Goal: Task Accomplishment & Management: Manage account settings

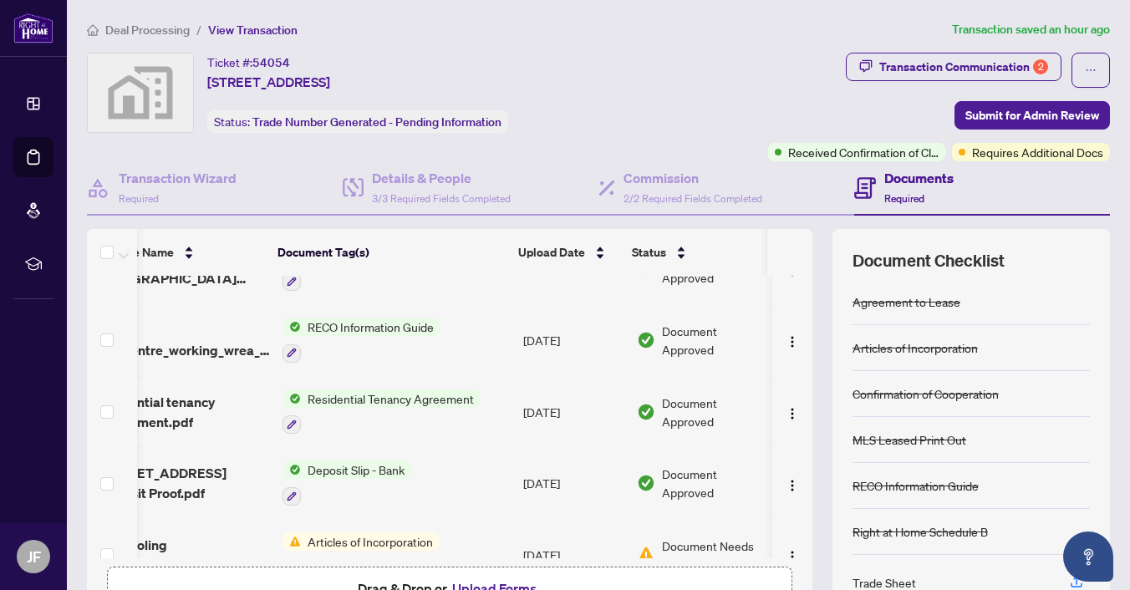
scroll to position [497, 62]
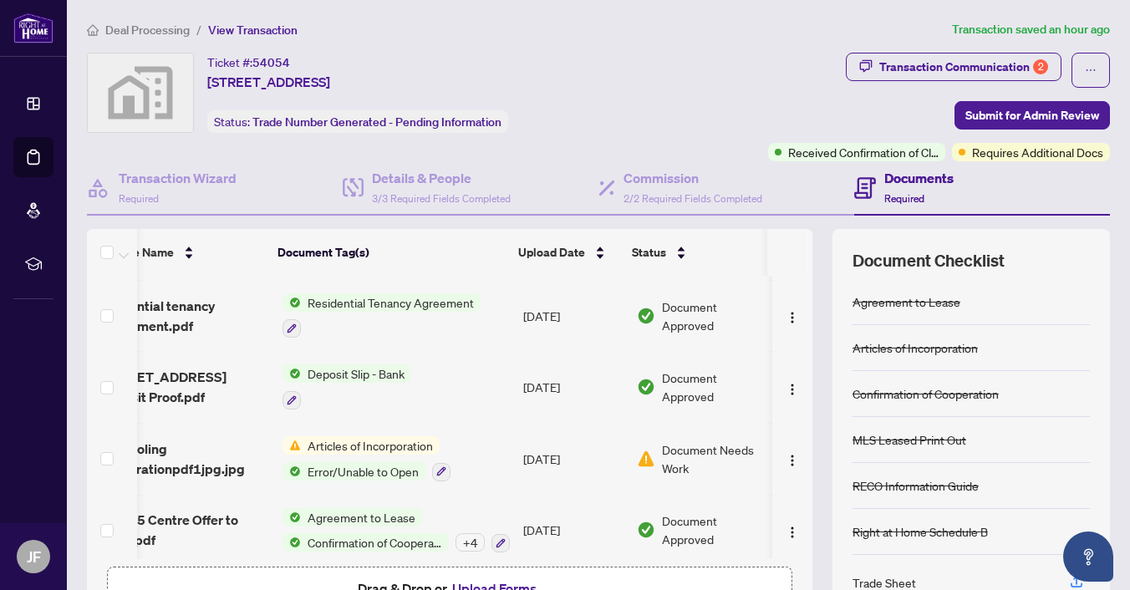
click at [348, 508] on span "Agreement to Lease" at bounding box center [361, 517] width 121 height 18
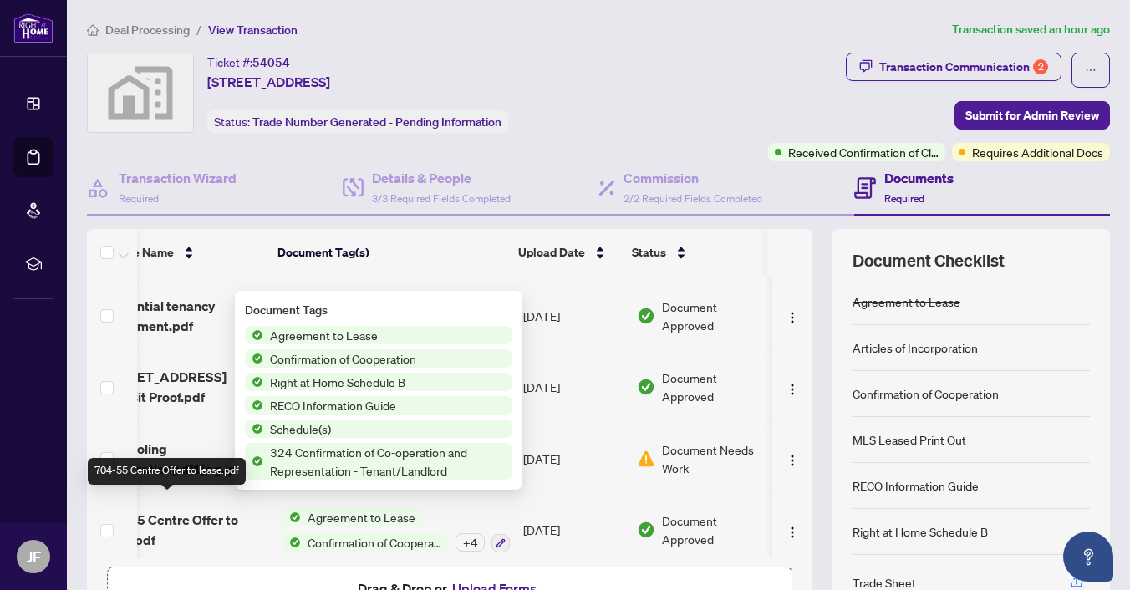
click at [209, 510] on span "704-55 Centre Offer to lease.pdf" at bounding box center [184, 530] width 170 height 40
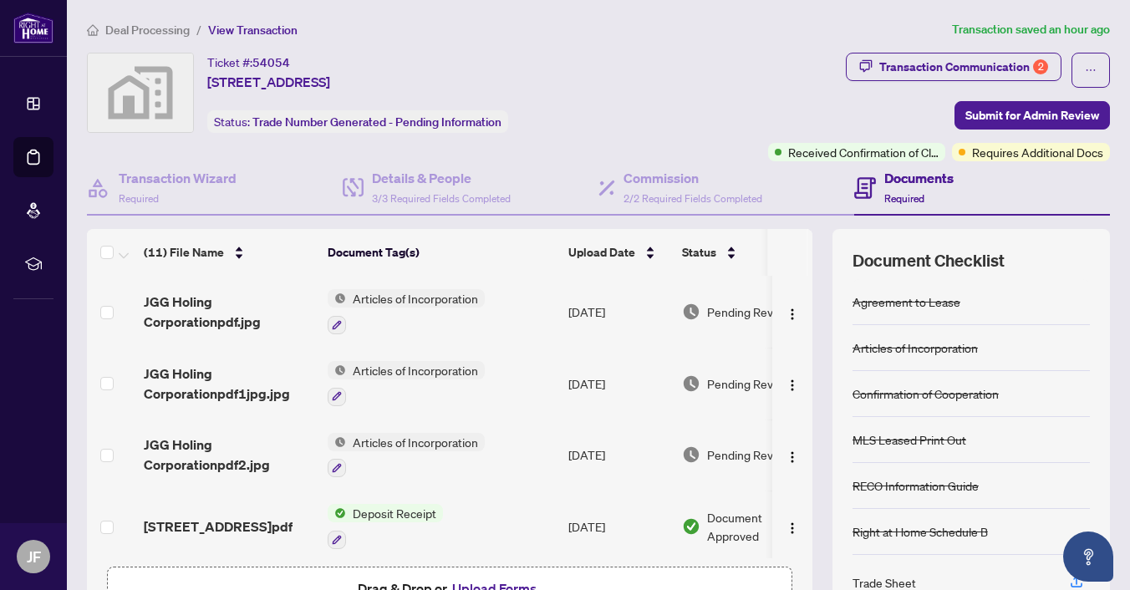
click at [408, 299] on span "Articles of Incorporation" at bounding box center [415, 298] width 139 height 18
click at [212, 308] on span "JGG Holing Corporationpdf.jpg" at bounding box center [229, 312] width 170 height 40
click at [428, 371] on span "Articles of Incorporation" at bounding box center [415, 370] width 139 height 18
click at [195, 372] on span "JGG Holing Corporationpdf1jpg.jpg" at bounding box center [229, 384] width 170 height 40
click at [786, 312] on img "button" at bounding box center [792, 314] width 13 height 13
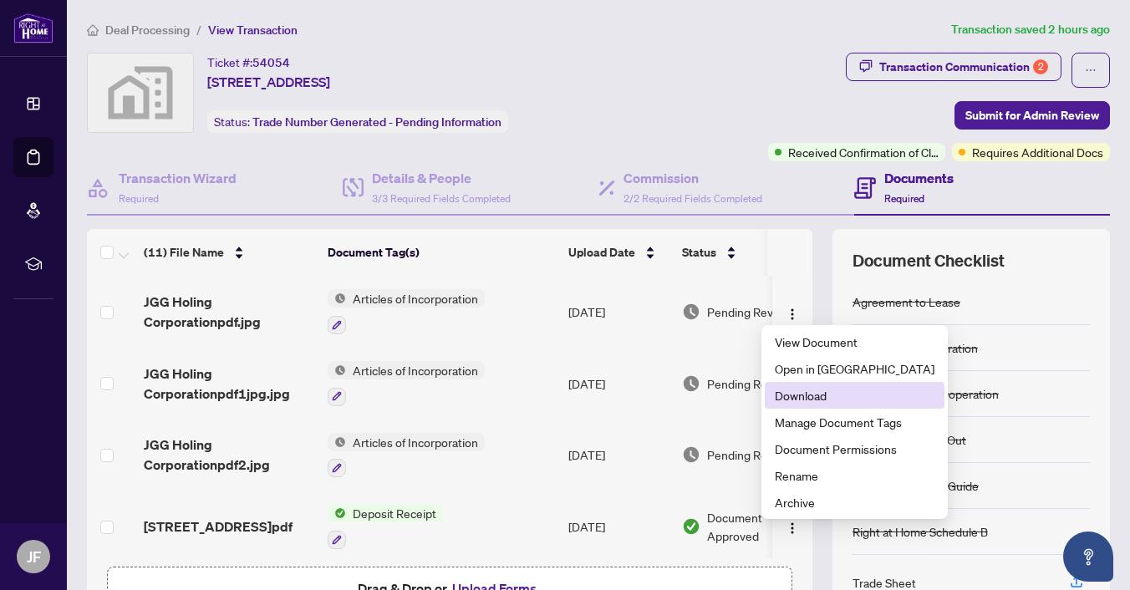
click at [803, 399] on span "Download" at bounding box center [855, 395] width 160 height 18
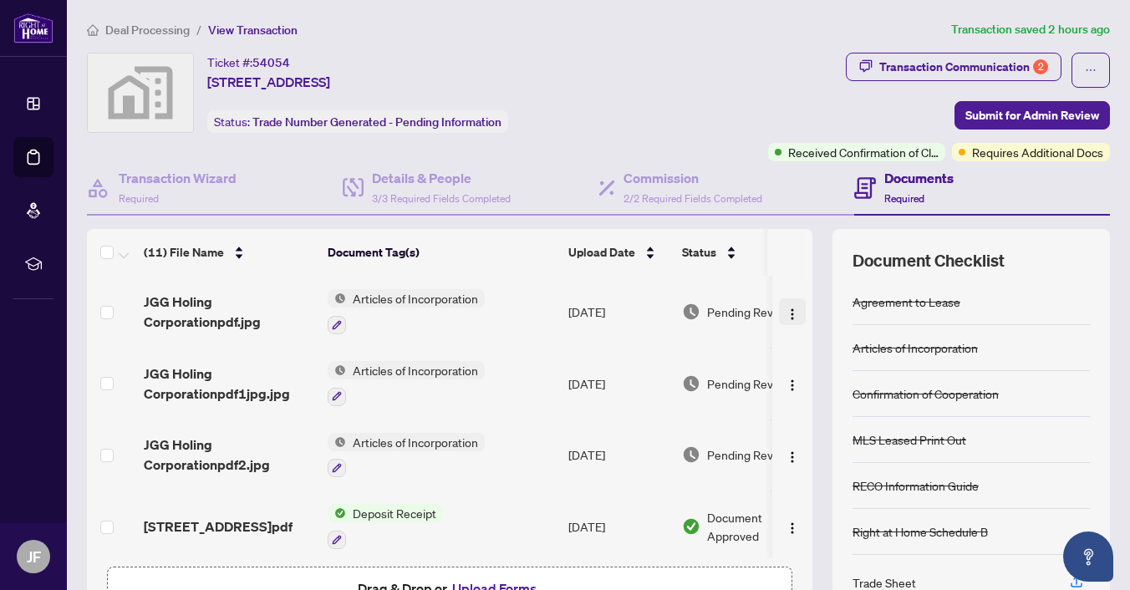
click at [786, 308] on img "button" at bounding box center [792, 314] width 13 height 13
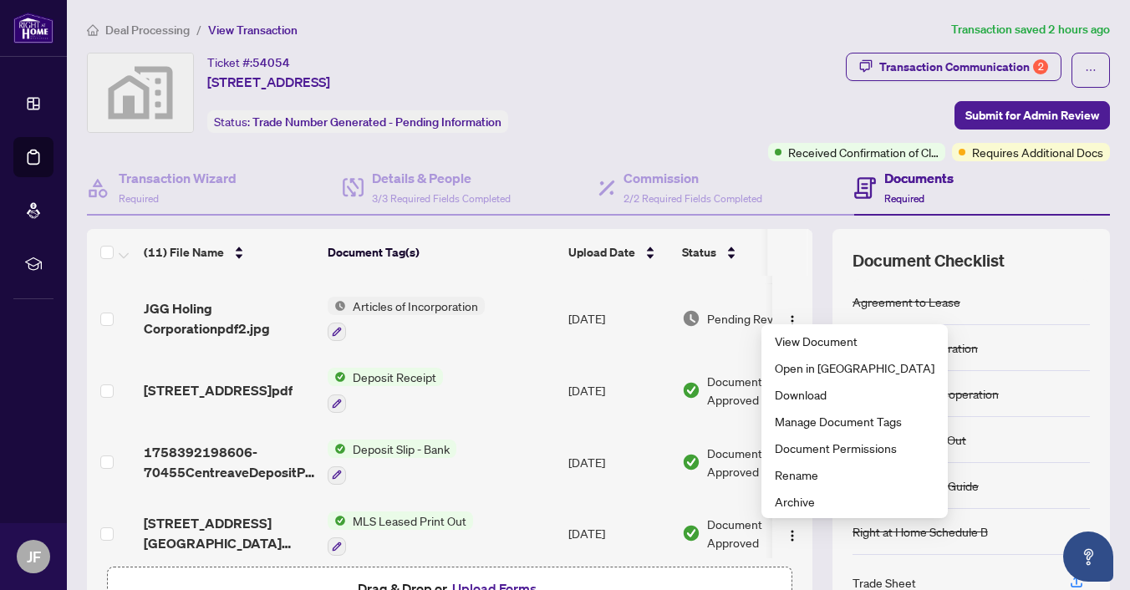
scroll to position [251, 0]
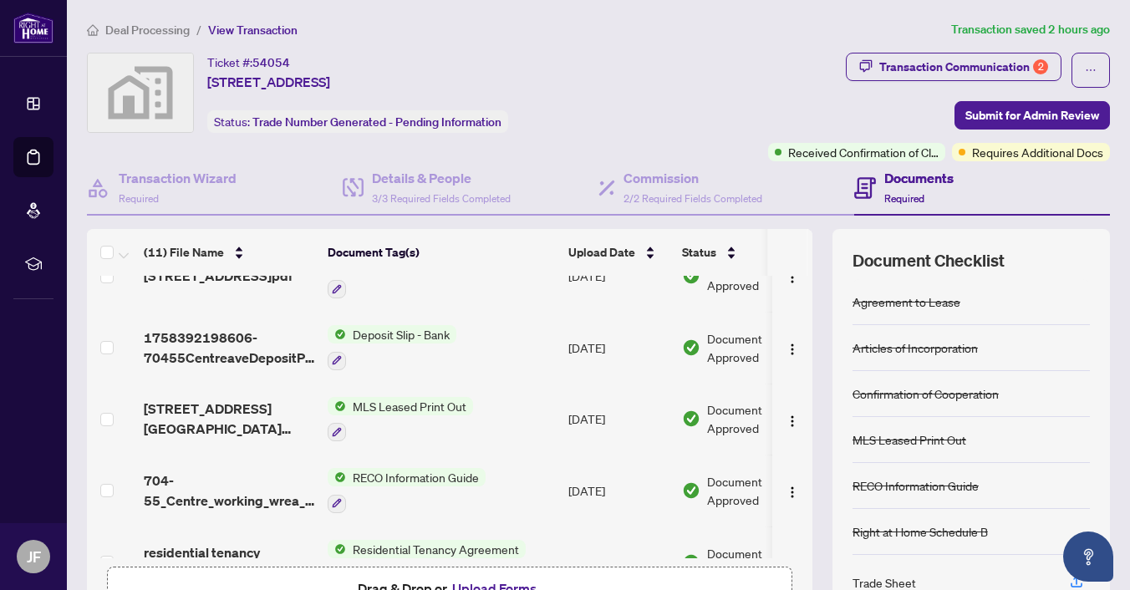
click at [462, 582] on button "Upload Forms" at bounding box center [494, 588] width 94 height 22
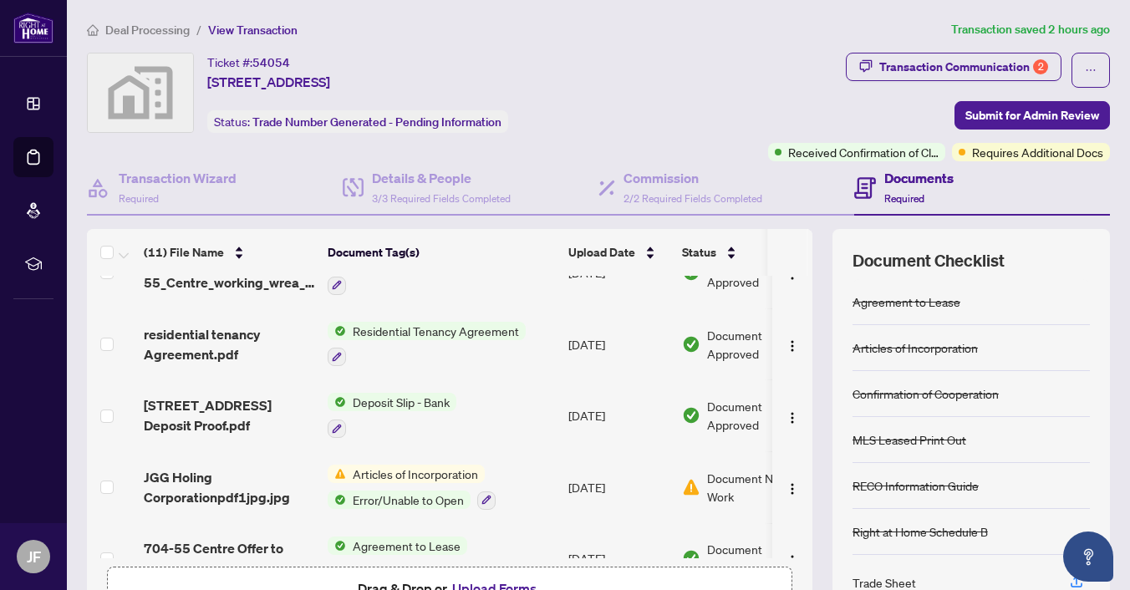
scroll to position [497, 0]
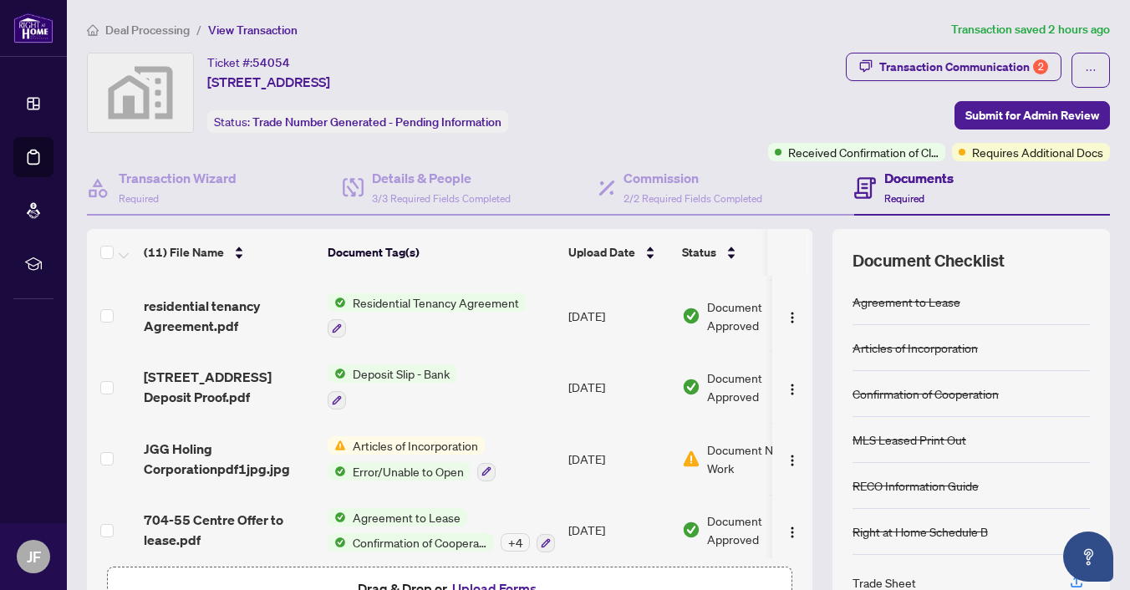
click at [481, 582] on button "Upload Forms" at bounding box center [494, 588] width 94 height 22
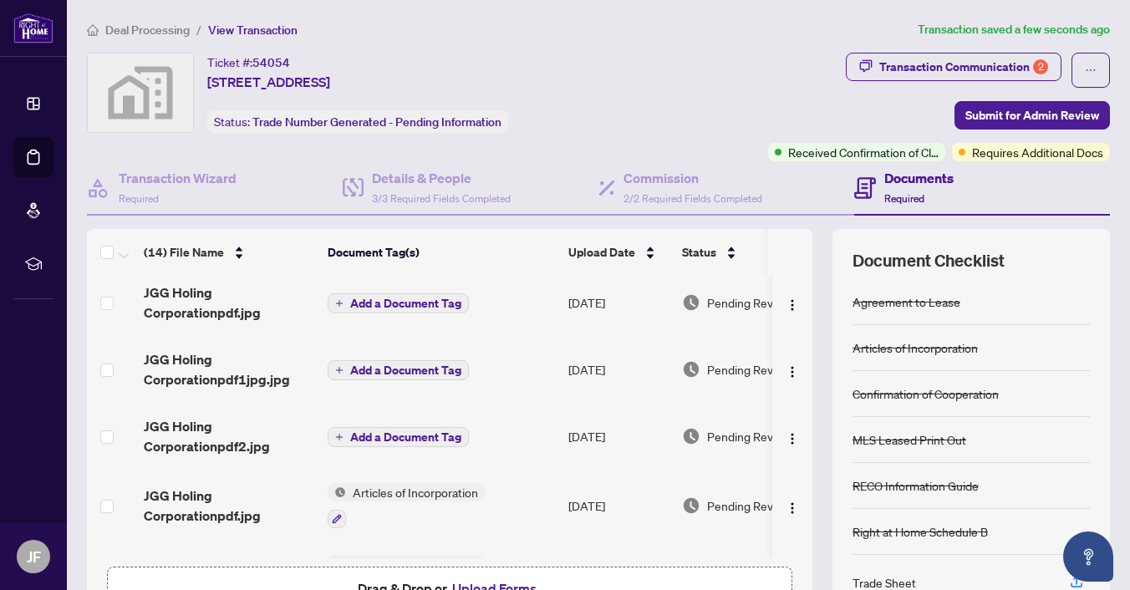
scroll to position [0, 0]
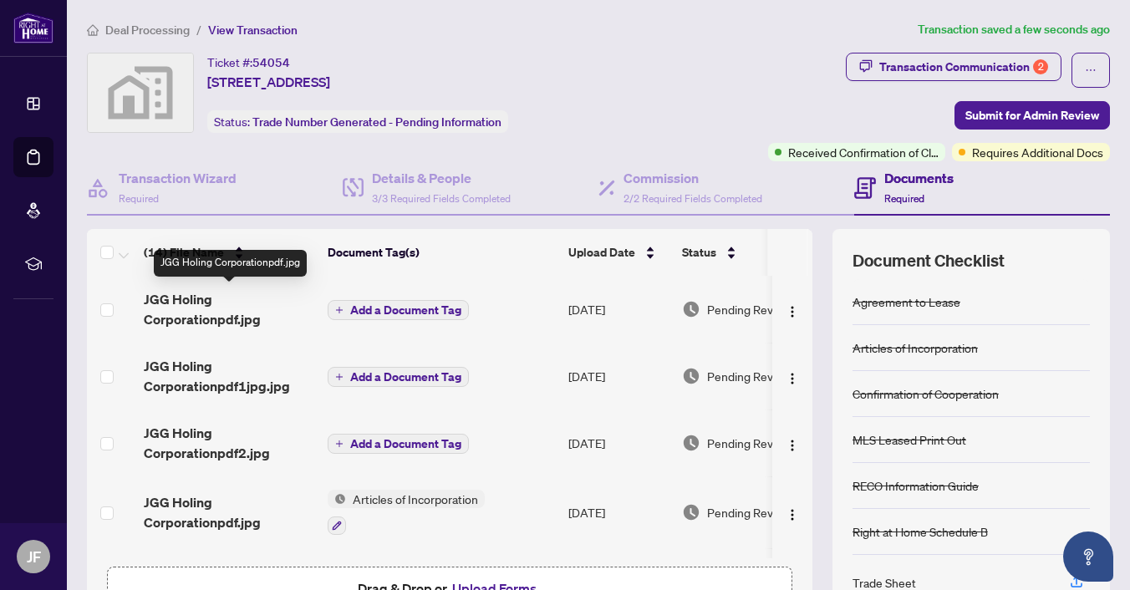
click at [203, 308] on span "JGG Holing Corporationpdf.jpg" at bounding box center [229, 309] width 170 height 40
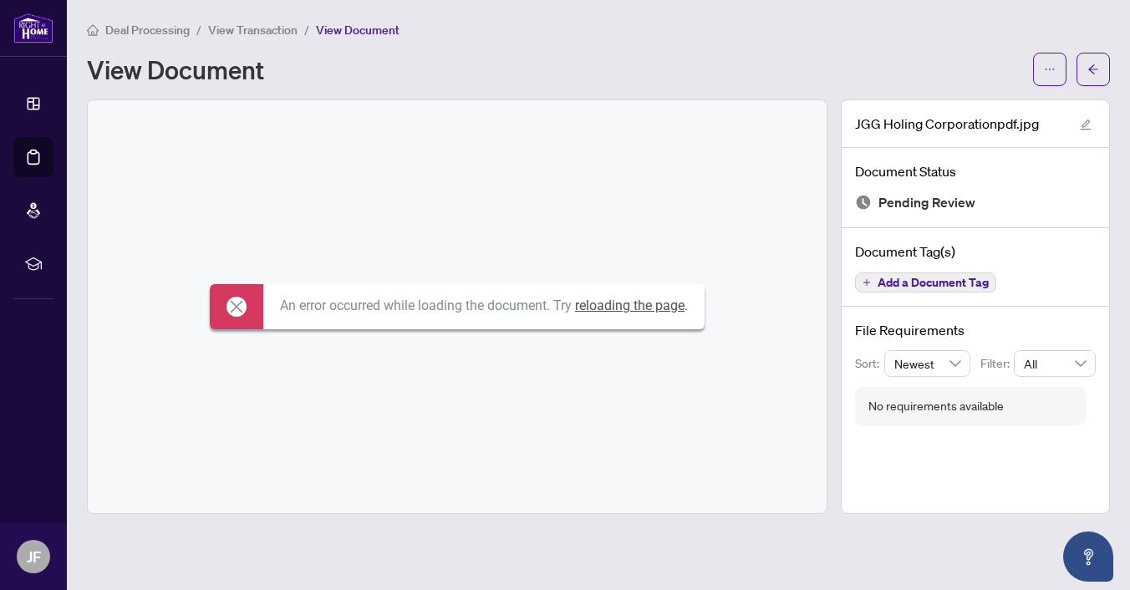
click at [612, 308] on link "reloading the page" at bounding box center [629, 305] width 109 height 16
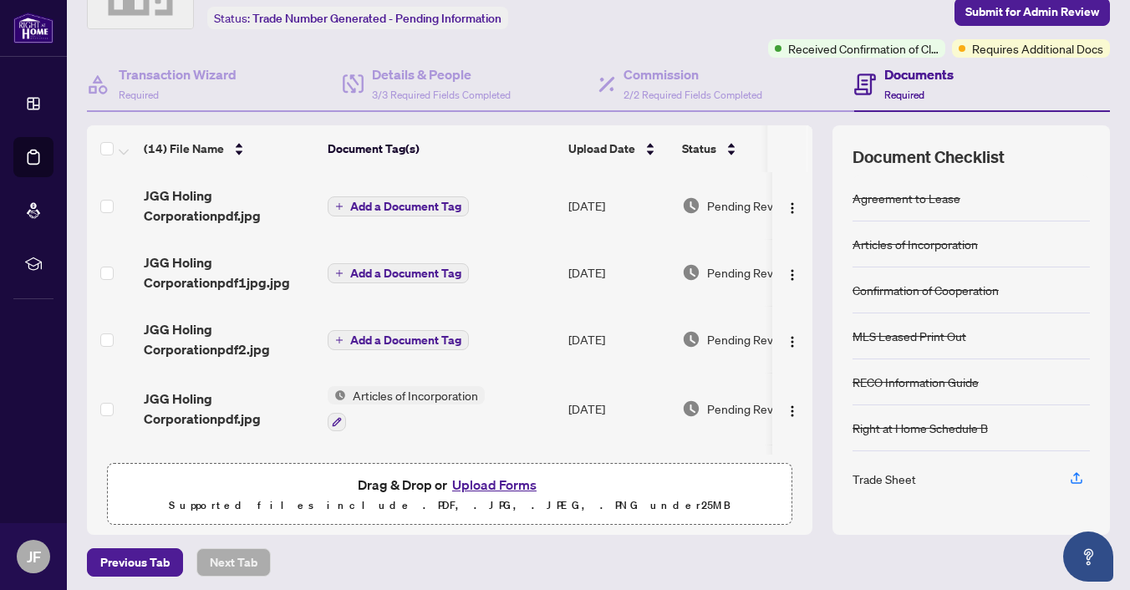
scroll to position [107, 0]
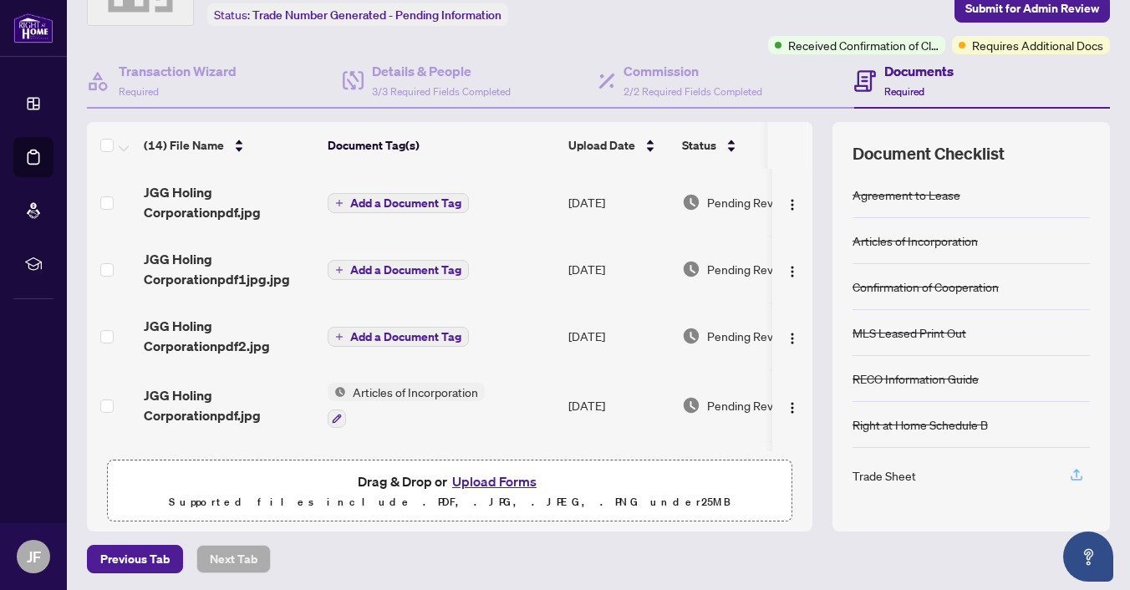
click at [1069, 470] on icon "button" at bounding box center [1076, 474] width 15 height 15
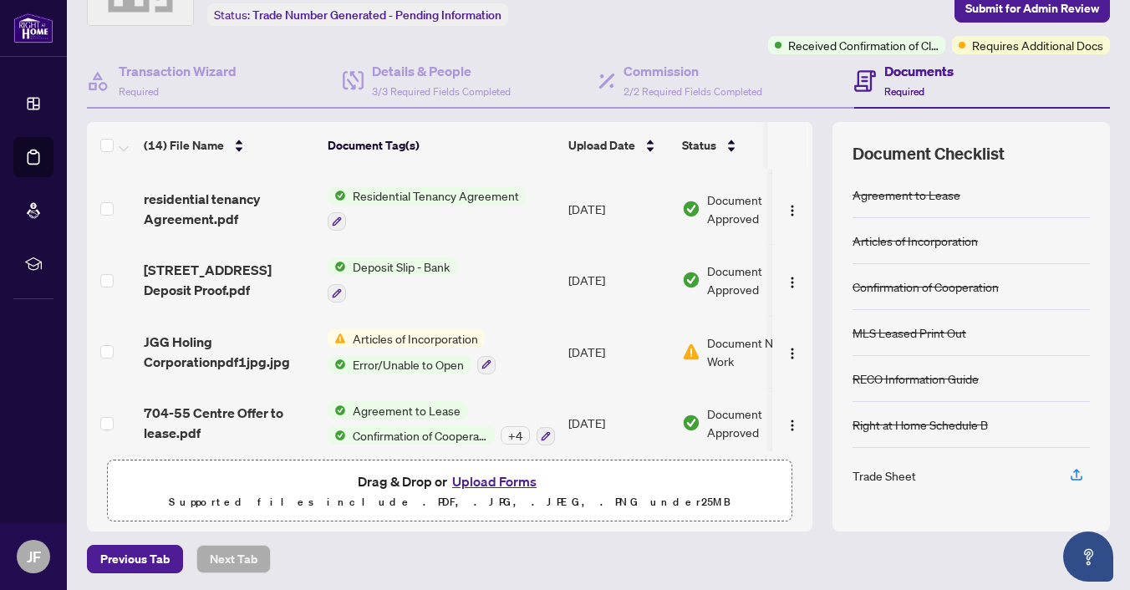
click at [316, 479] on div "Drag & Drop or Upload Forms Supported files include .PDF, .JPG, .JPEG, .PNG und…" at bounding box center [450, 491] width 664 height 42
click at [331, 497] on p "Supported files include .PDF, .JPG, .JPEG, .PNG under 25 MB" at bounding box center [450, 502] width 664 height 20
click at [278, 486] on div "Drag & Drop or Upload Forms Supported files include .PDF, .JPG, .JPEG, .PNG und…" at bounding box center [450, 491] width 664 height 42
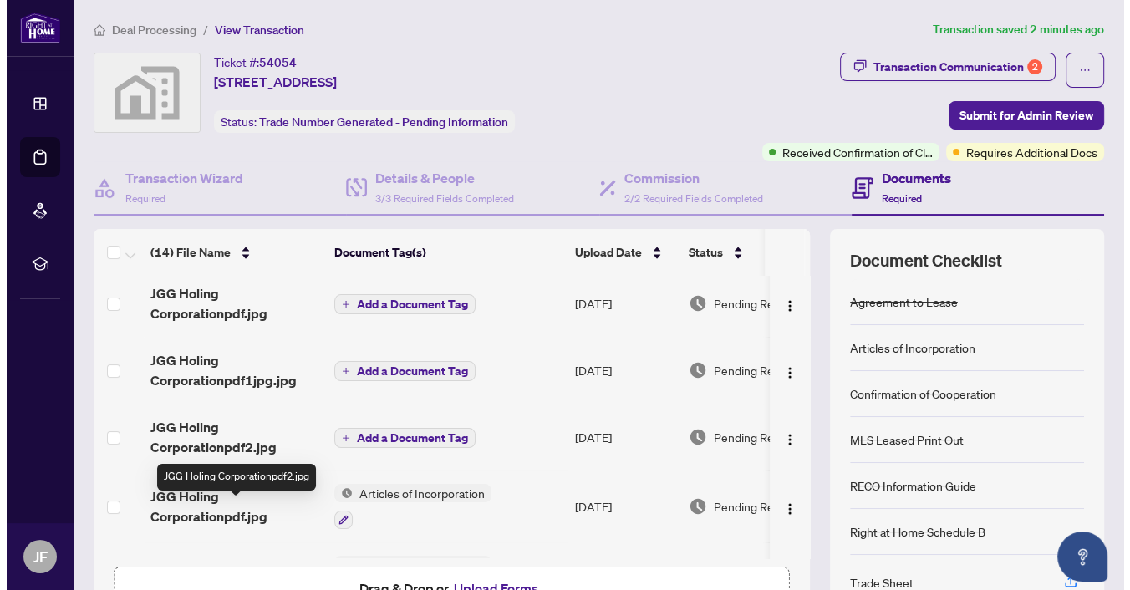
scroll to position [0, 0]
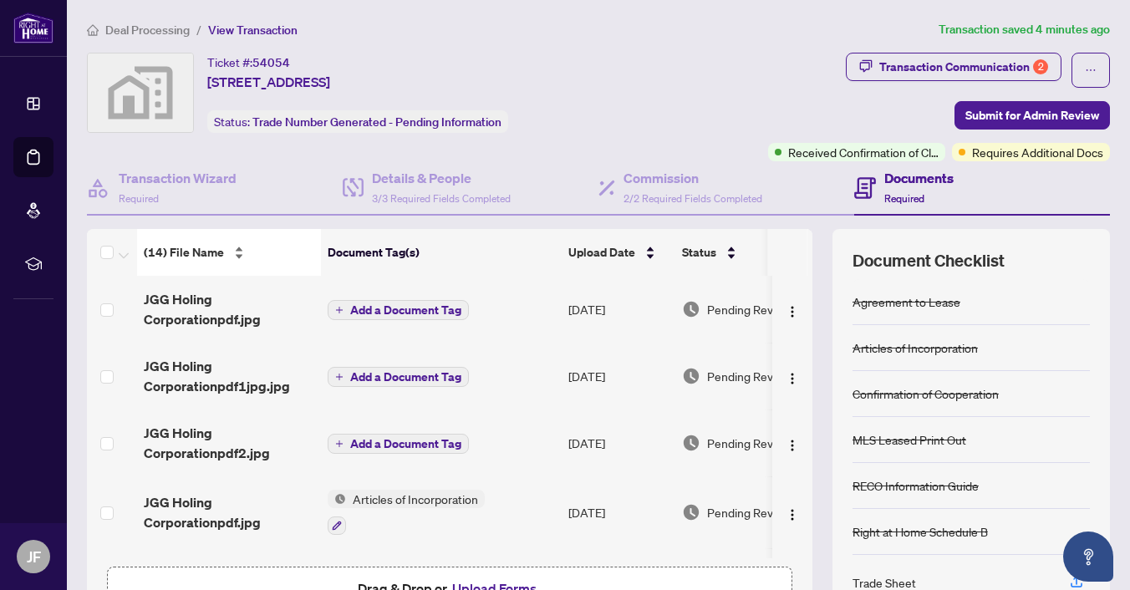
drag, startPoint x: 379, startPoint y: 306, endPoint x: 281, endPoint y: 259, distance: 109.1
click at [280, 260] on div "(14) File Name" at bounding box center [229, 252] width 170 height 18
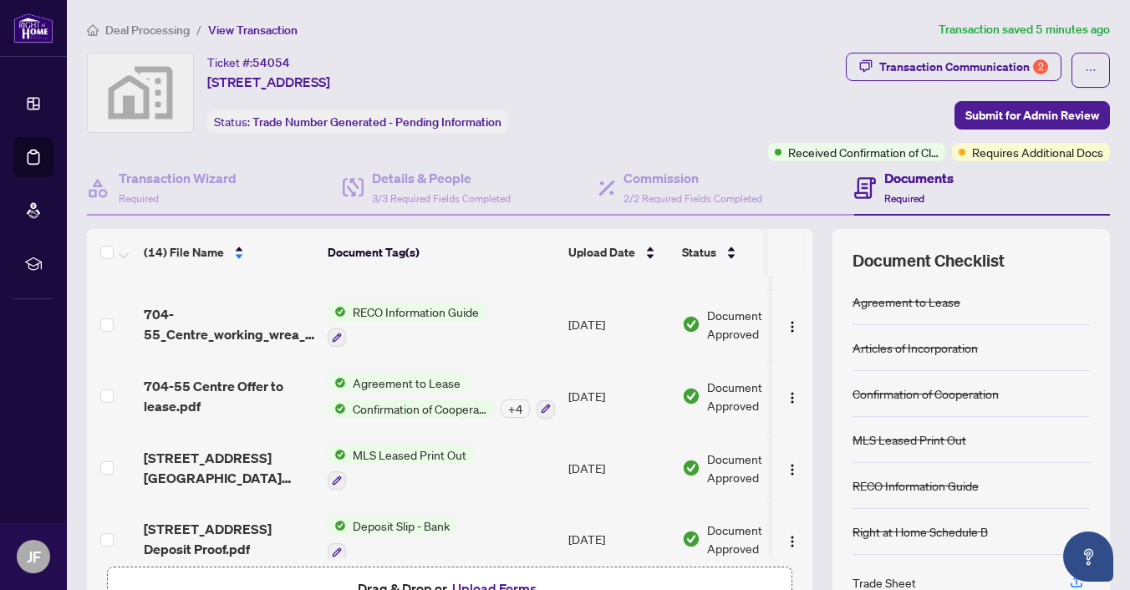
scroll to position [447, 0]
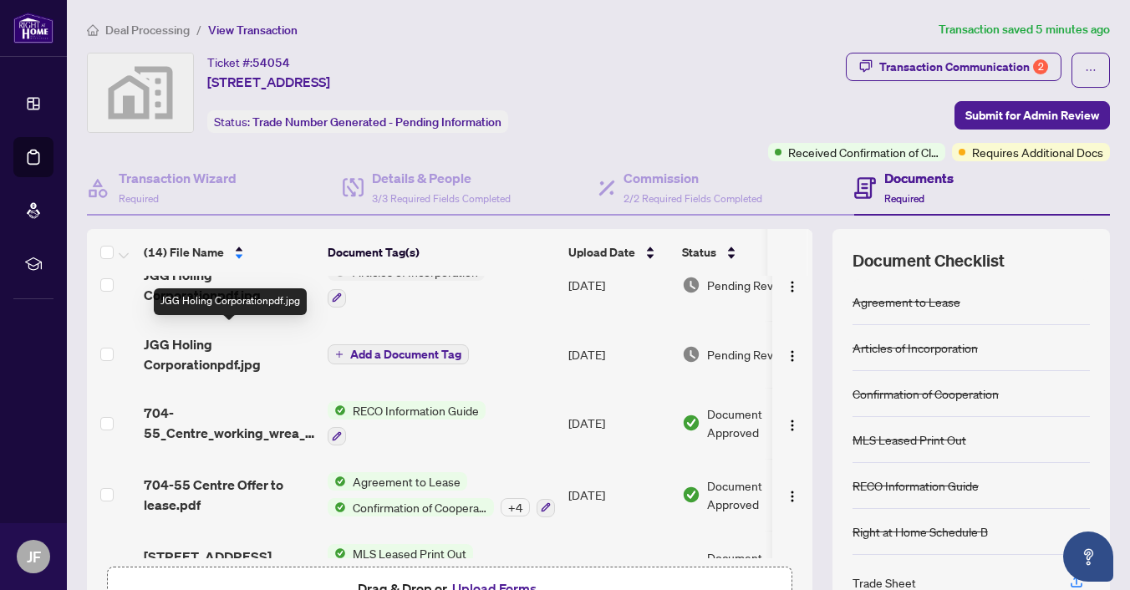
click at [165, 348] on span "JGG Holing Corporationpdf.jpg" at bounding box center [229, 354] width 170 height 40
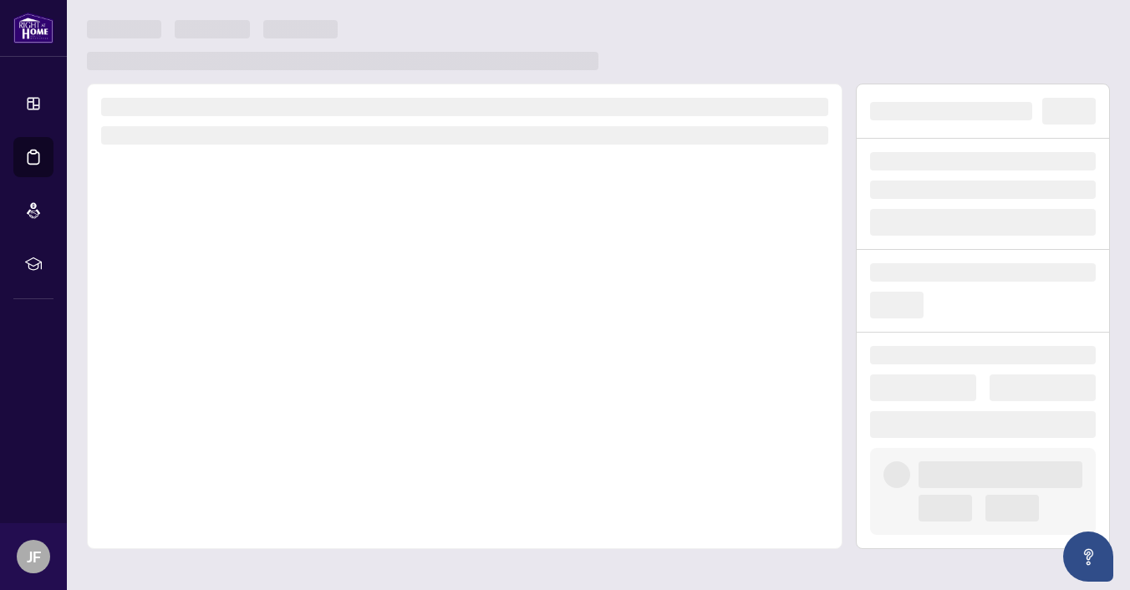
click at [165, 348] on div at bounding box center [464, 316] width 755 height 465
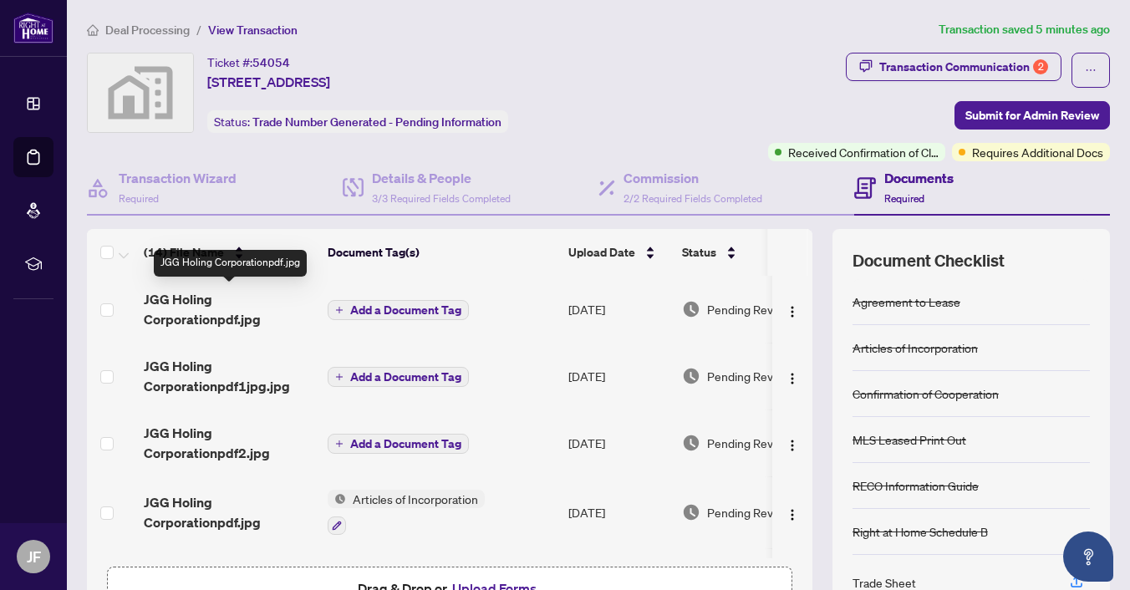
click at [184, 311] on span "JGG Holing Corporationpdf.jpg" at bounding box center [229, 309] width 170 height 40
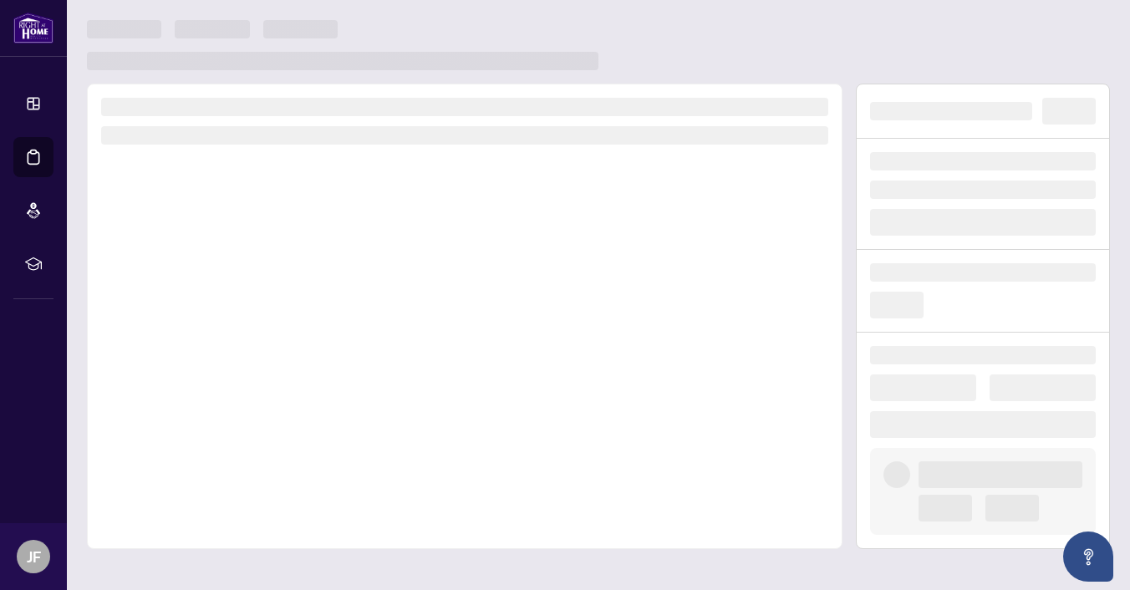
click at [184, 311] on div at bounding box center [464, 316] width 755 height 465
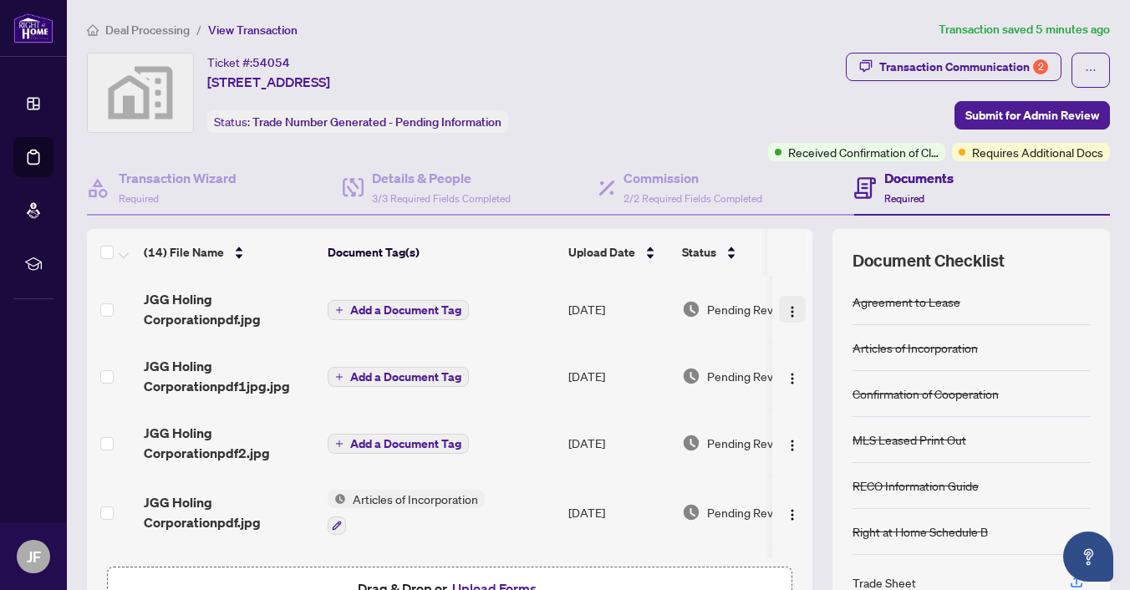
click at [786, 307] on img "button" at bounding box center [792, 311] width 13 height 13
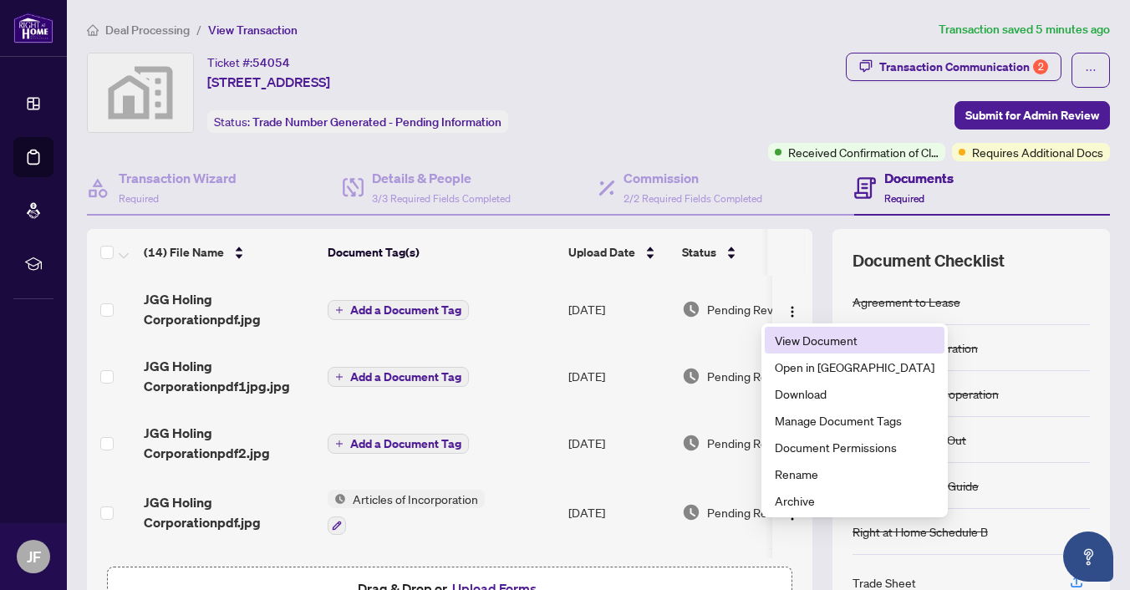
click at [796, 341] on span "View Document" at bounding box center [855, 340] width 160 height 18
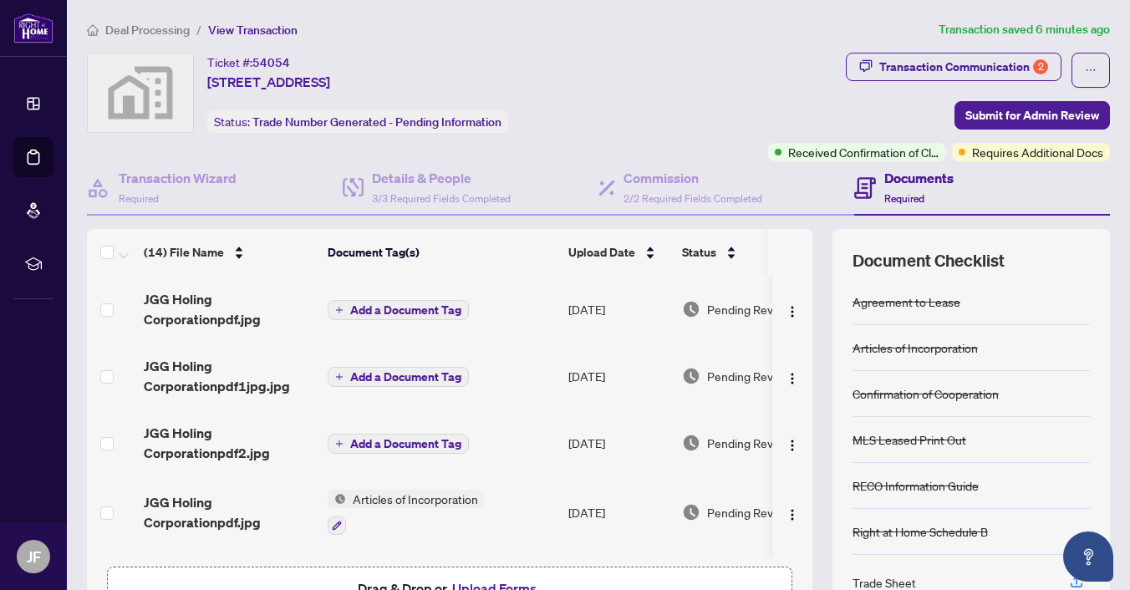
scroll to position [84, 0]
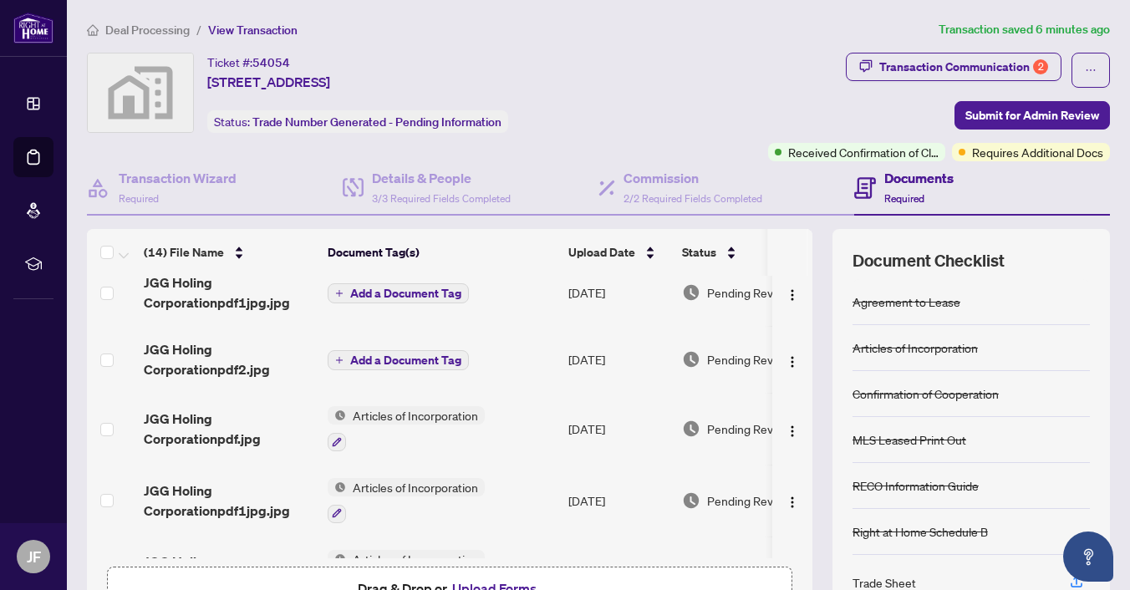
click at [387, 411] on span "Articles of Incorporation" at bounding box center [415, 415] width 139 height 18
click at [191, 414] on span "JGG Holing Corporationpdf.jpg" at bounding box center [229, 429] width 170 height 40
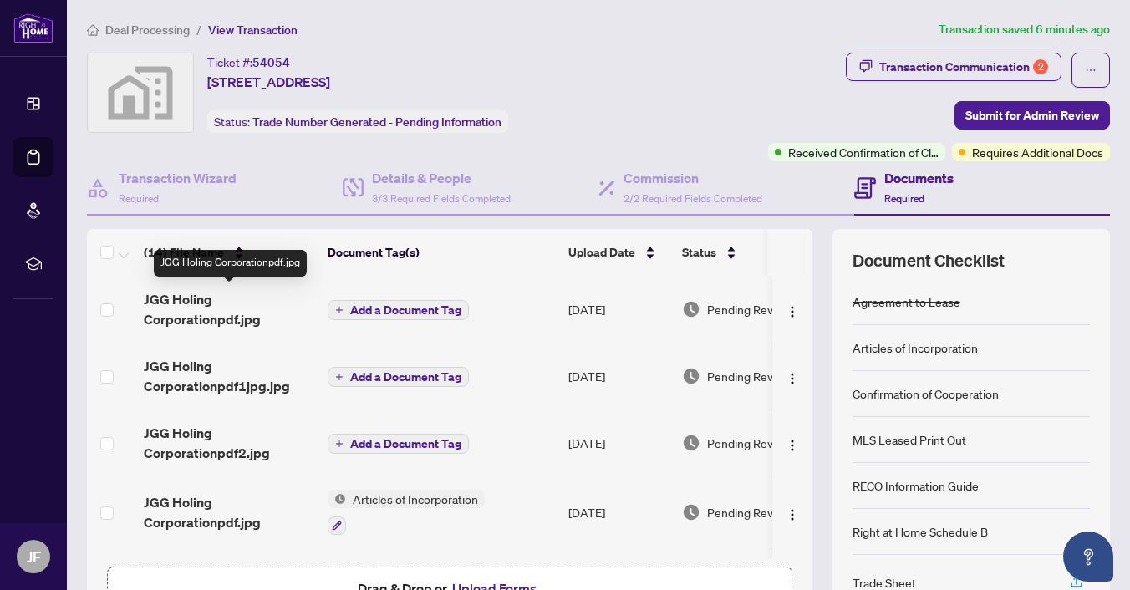
click at [189, 306] on span "JGG Holing Corporationpdf.jpg" at bounding box center [229, 309] width 170 height 40
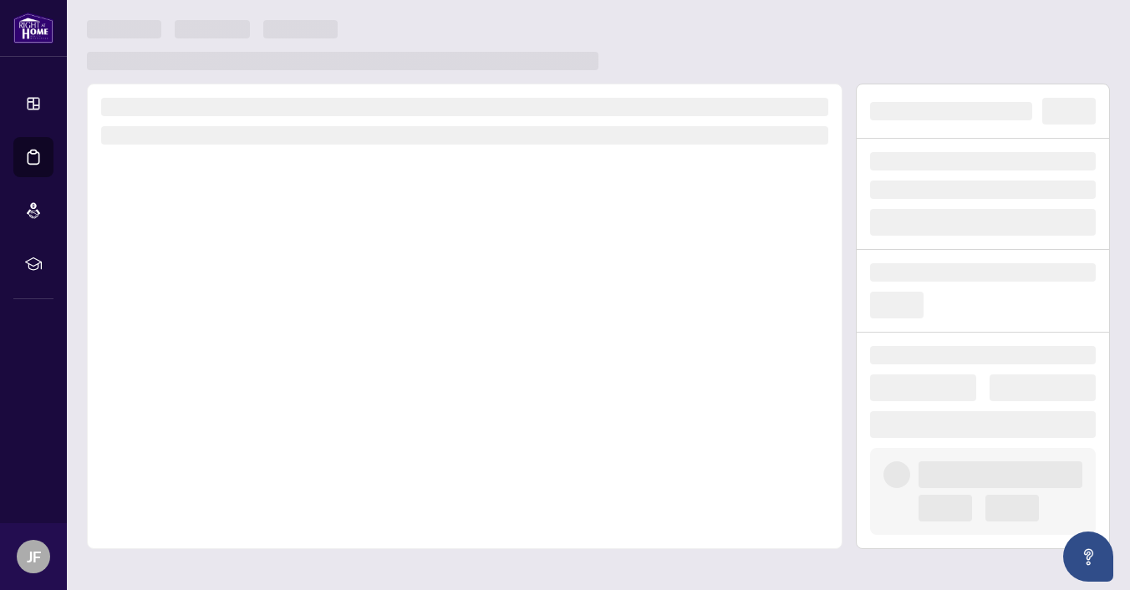
click at [189, 306] on div at bounding box center [464, 316] width 755 height 465
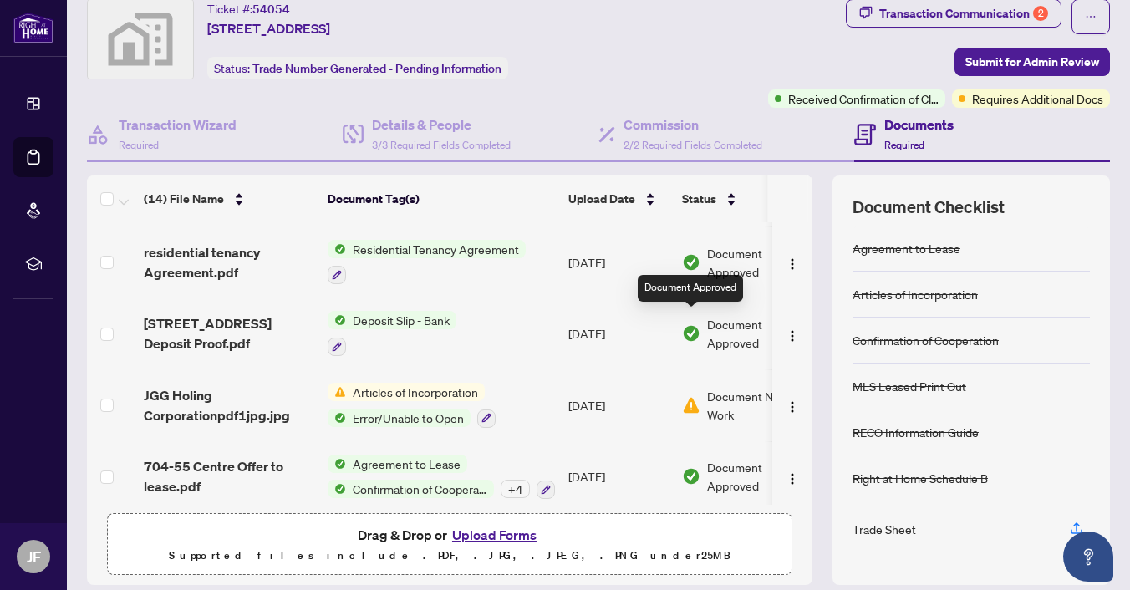
scroll to position [107, 0]
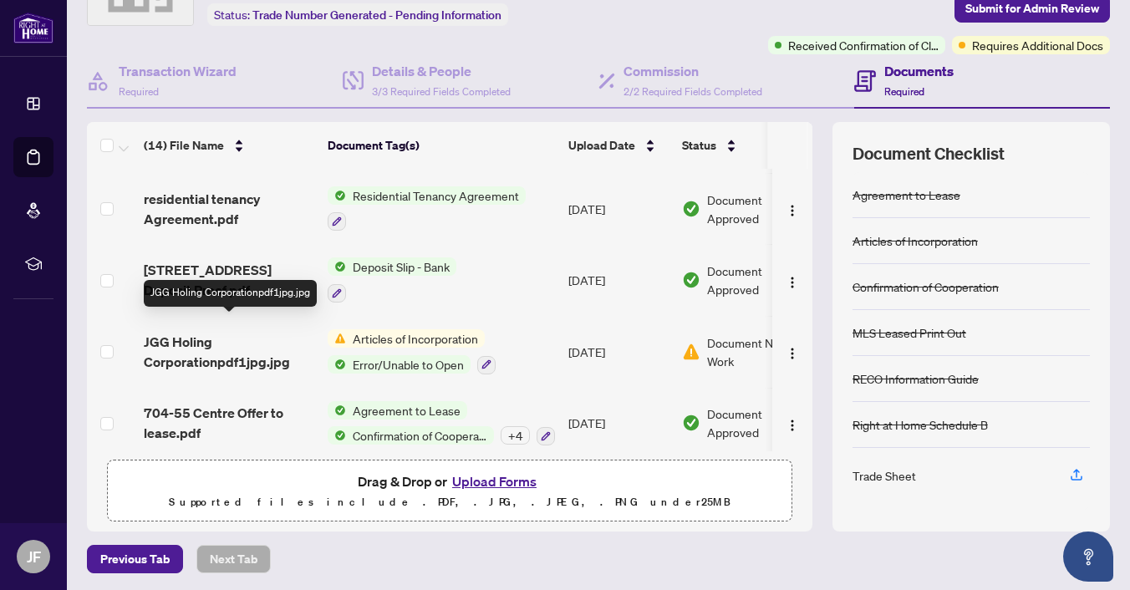
click at [210, 334] on span "JGG Holing Corporationpdf1jpg.jpg" at bounding box center [229, 352] width 170 height 40
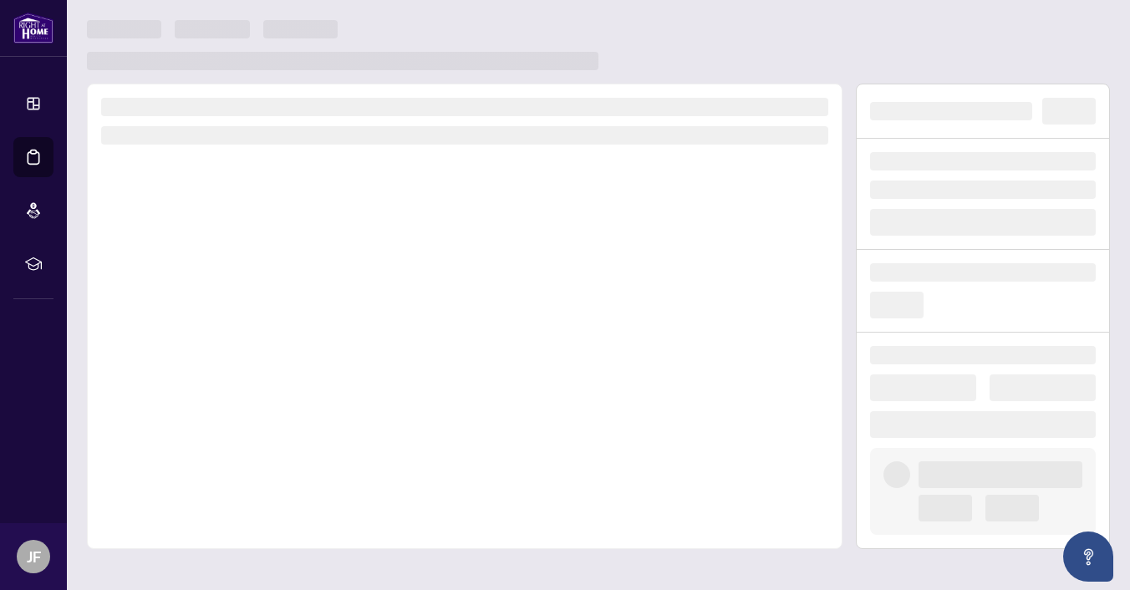
click at [210, 334] on div at bounding box center [464, 316] width 755 height 465
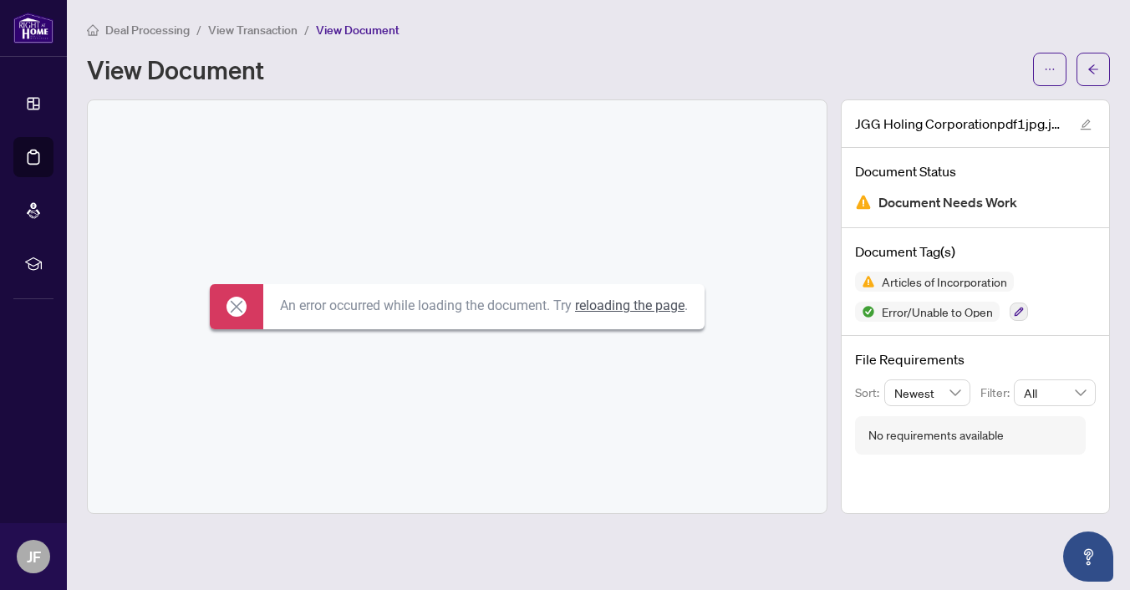
drag, startPoint x: 242, startPoint y: 180, endPoint x: 237, endPoint y: 189, distance: 10.1
click at [237, 189] on div "An error occurred while loading the document. Try reloading the page ." at bounding box center [457, 306] width 739 height 413
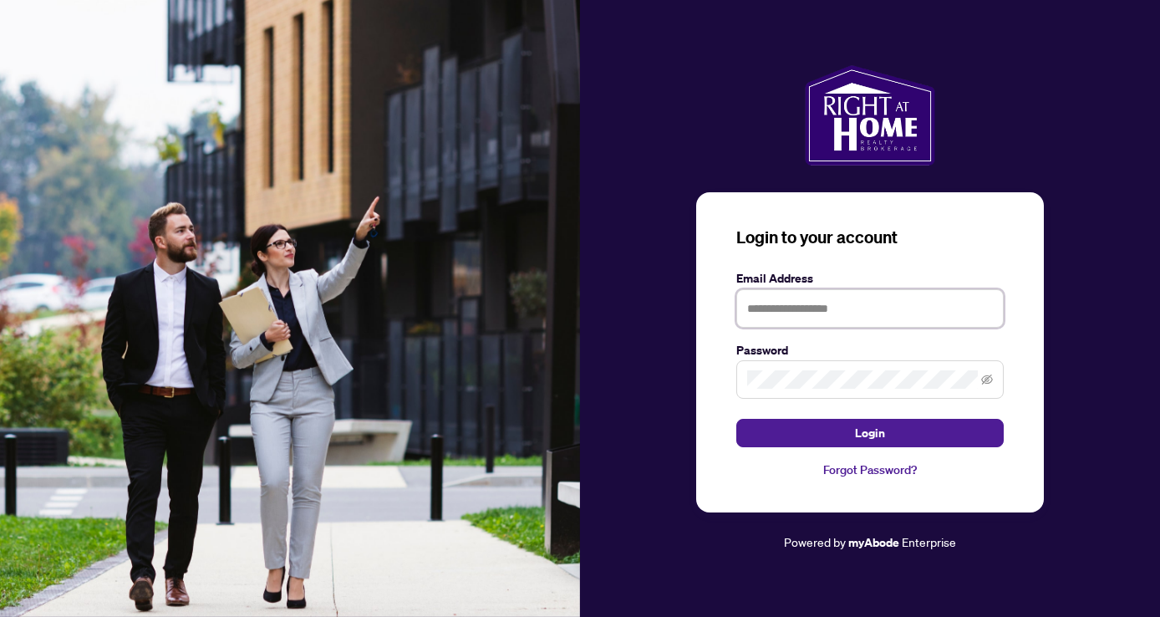
click at [852, 310] on input "text" at bounding box center [869, 308] width 267 height 38
type input "**********"
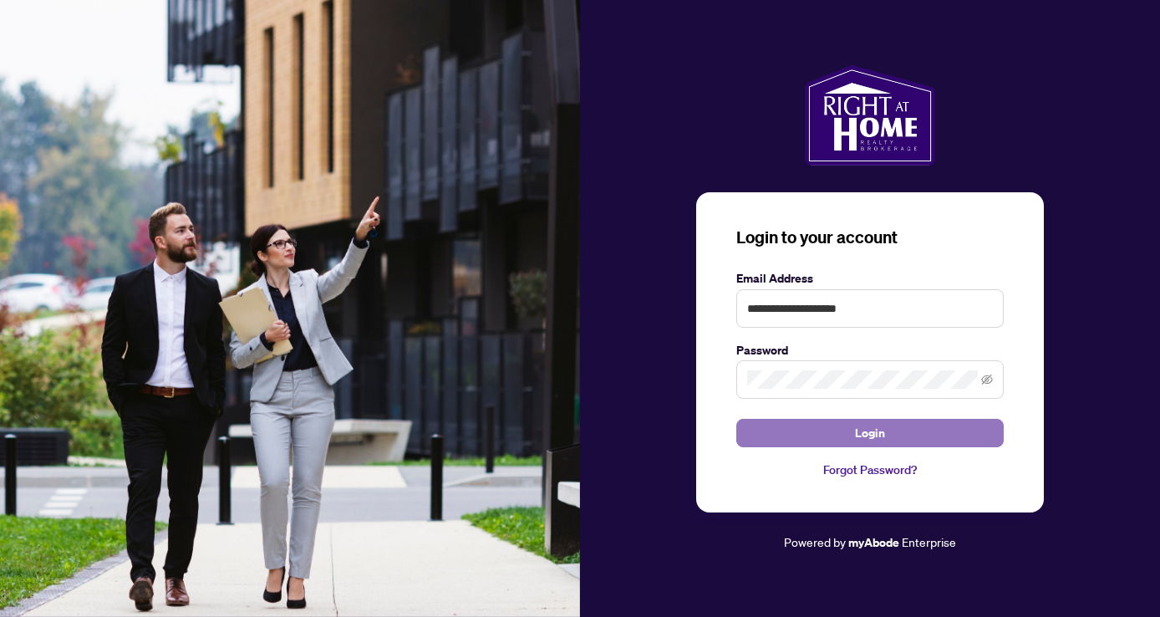
click at [877, 435] on span "Login" at bounding box center [870, 432] width 30 height 27
click at [879, 435] on span "Login" at bounding box center [870, 432] width 30 height 27
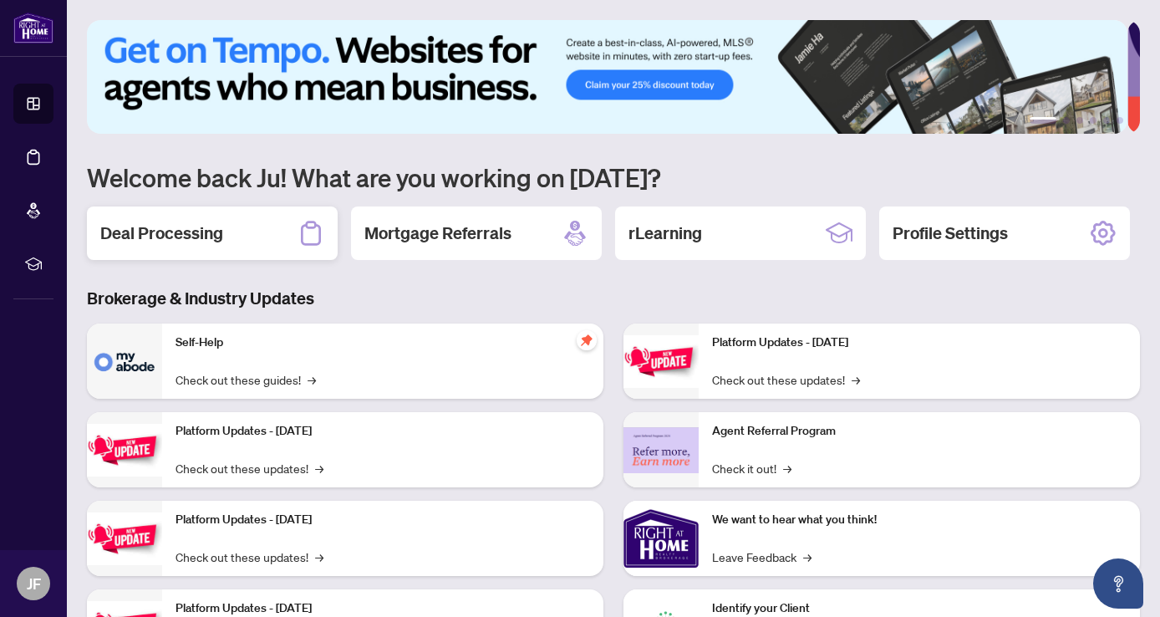
click at [188, 235] on h2 "Deal Processing" at bounding box center [161, 232] width 123 height 23
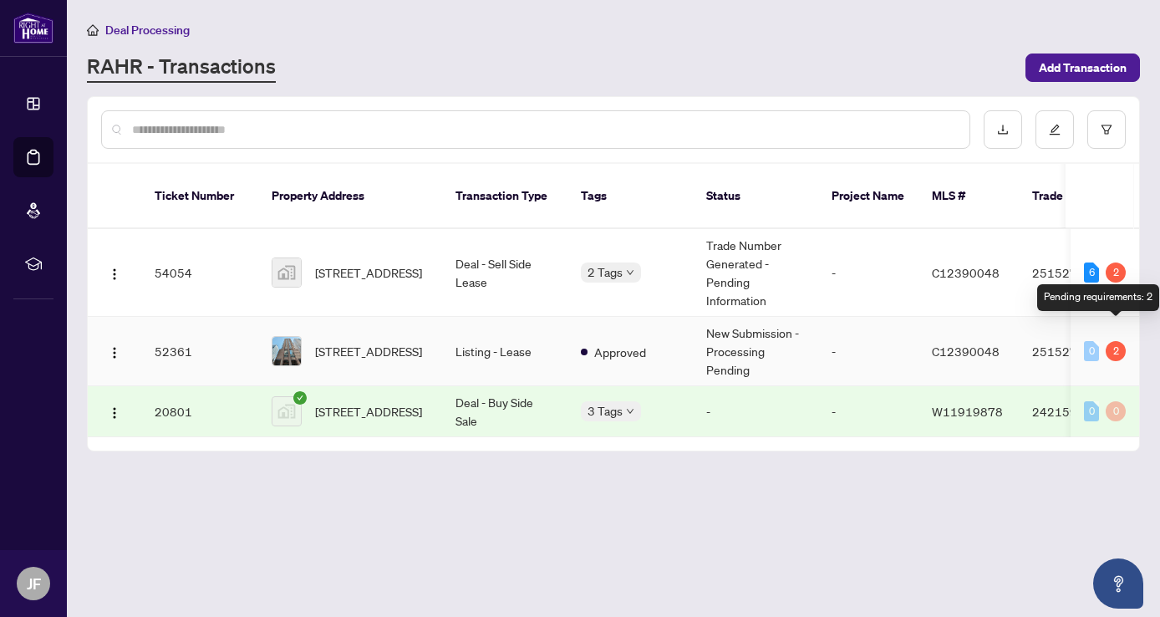
click at [1123, 341] on div "2" at bounding box center [1116, 351] width 20 height 20
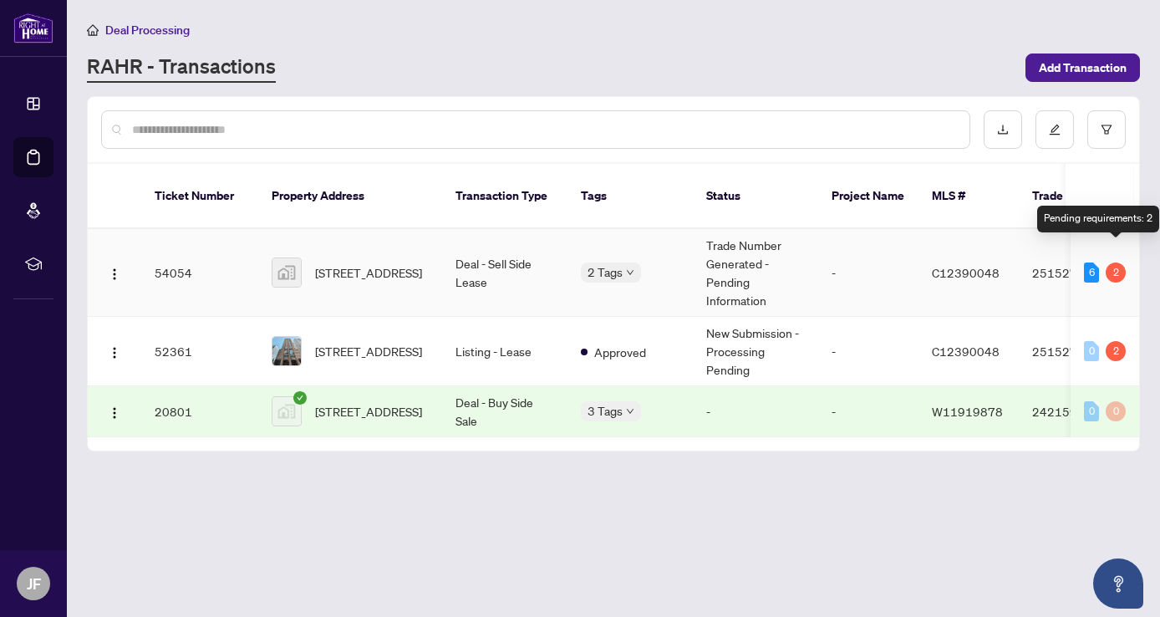
click at [1115, 262] on div "2" at bounding box center [1116, 272] width 20 height 20
click at [475, 246] on td "Deal - Sell Side Lease" at bounding box center [504, 273] width 125 height 88
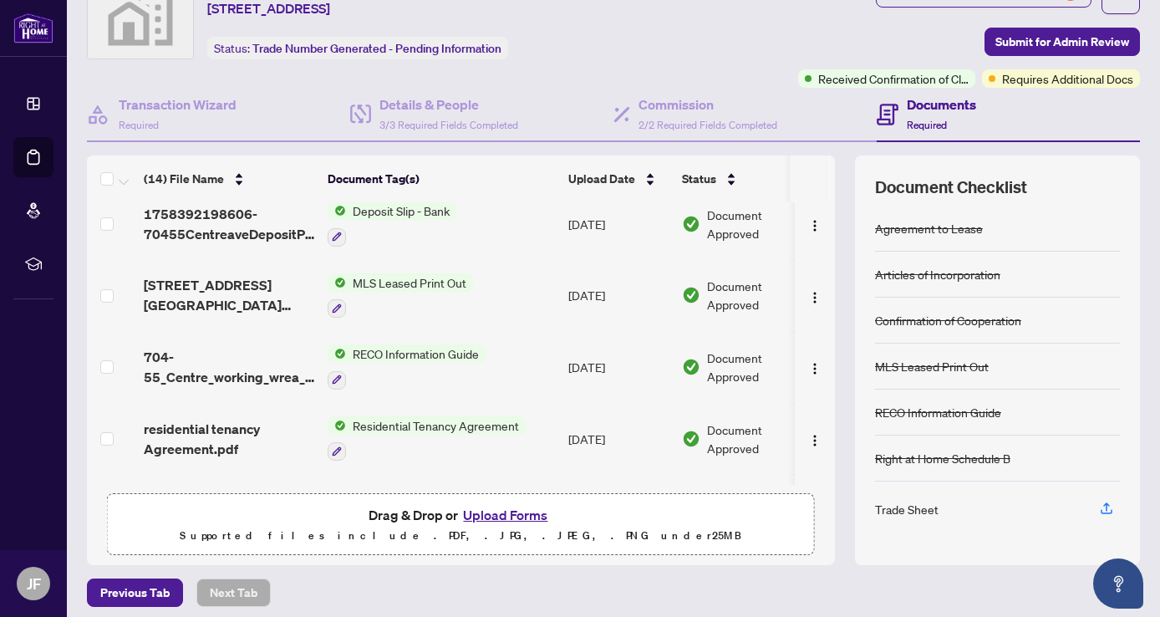
scroll to position [81, 0]
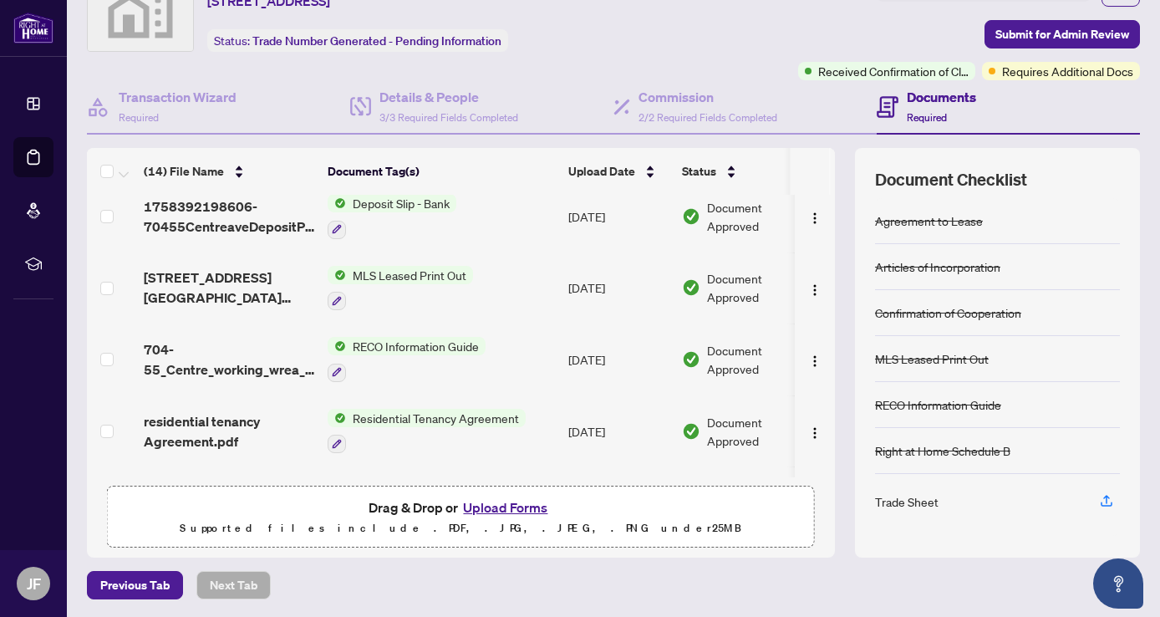
click at [888, 503] on div "Trade Sheet" at bounding box center [907, 501] width 64 height 18
click at [144, 584] on span "Previous Tab" at bounding box center [134, 585] width 69 height 27
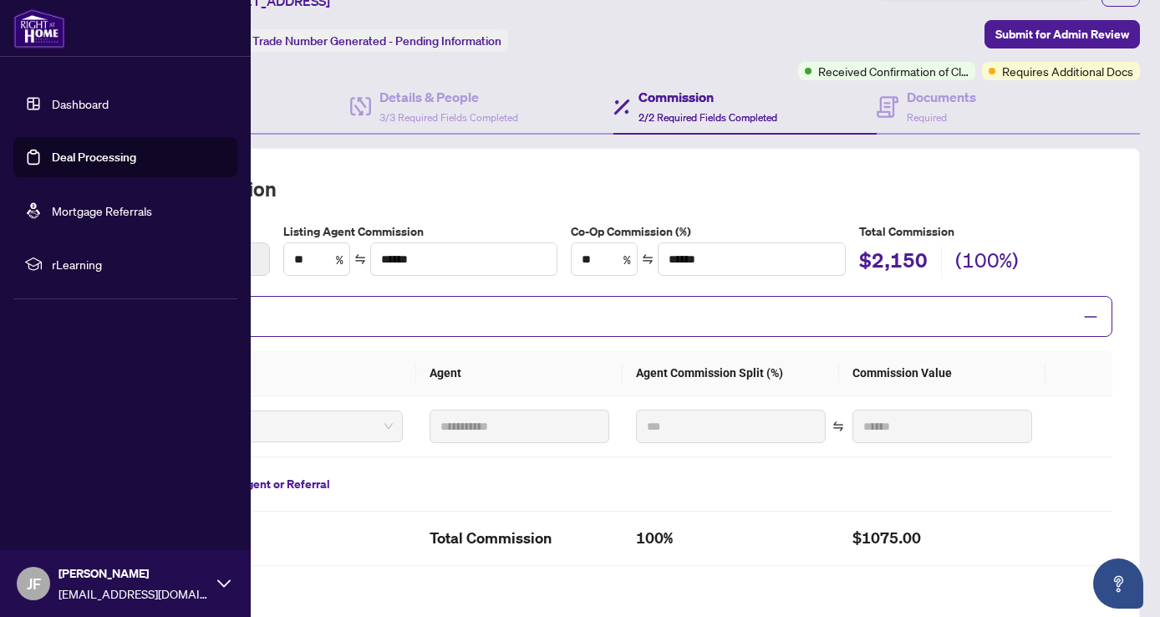
click at [33, 38] on img at bounding box center [39, 28] width 52 height 40
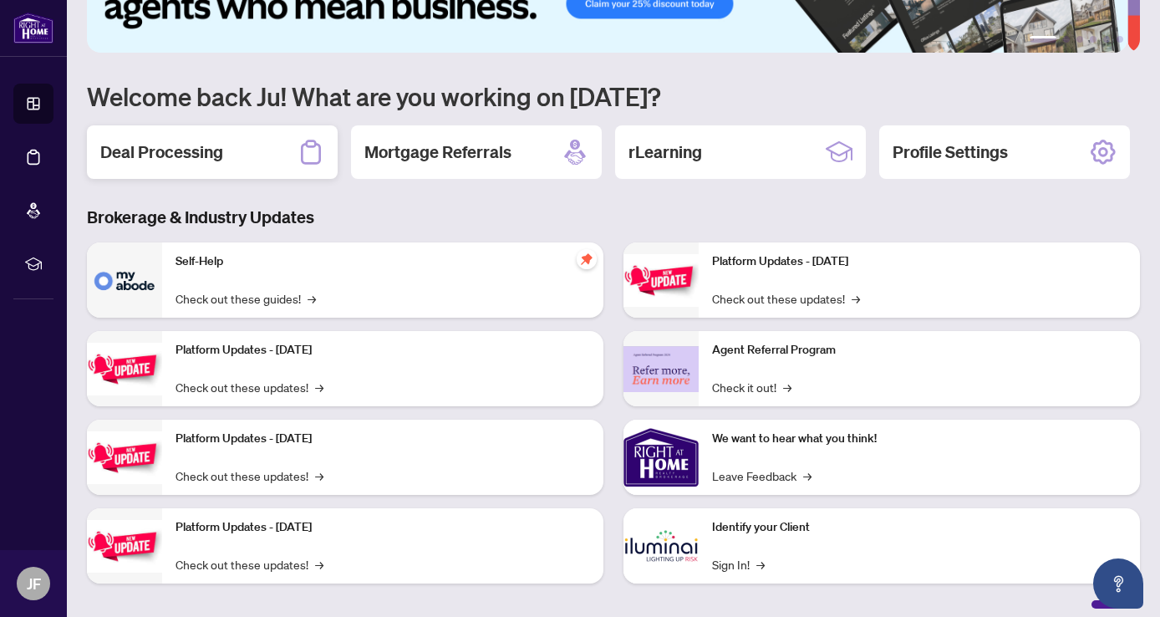
click at [206, 148] on h2 "Deal Processing" at bounding box center [161, 151] width 123 height 23
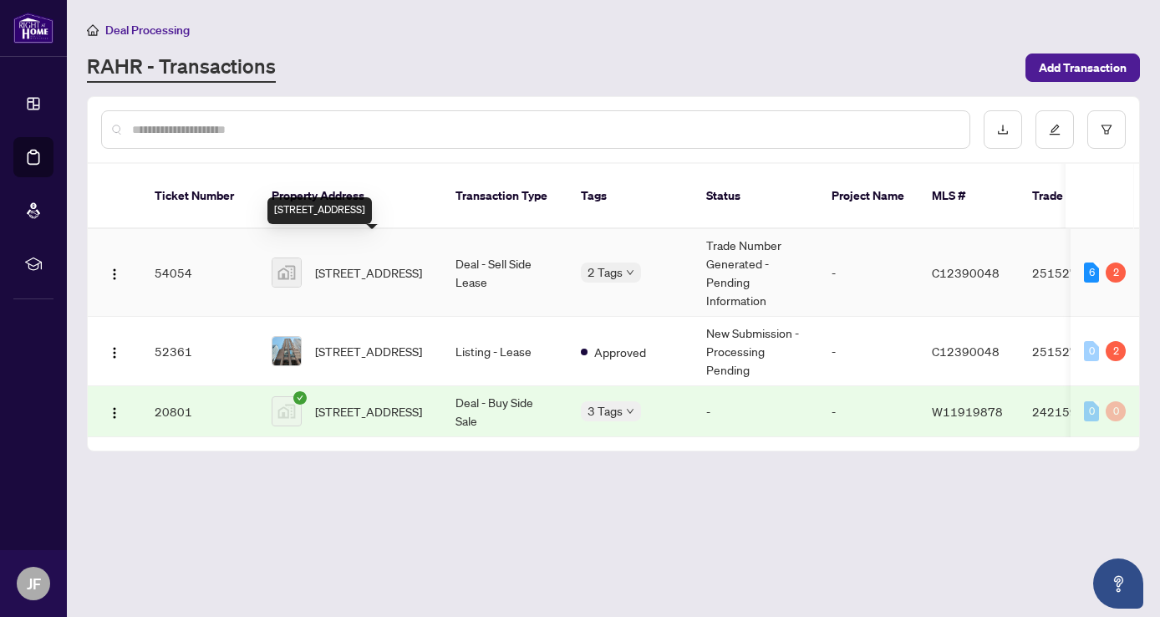
click at [388, 263] on span "[STREET_ADDRESS]" at bounding box center [368, 272] width 107 height 18
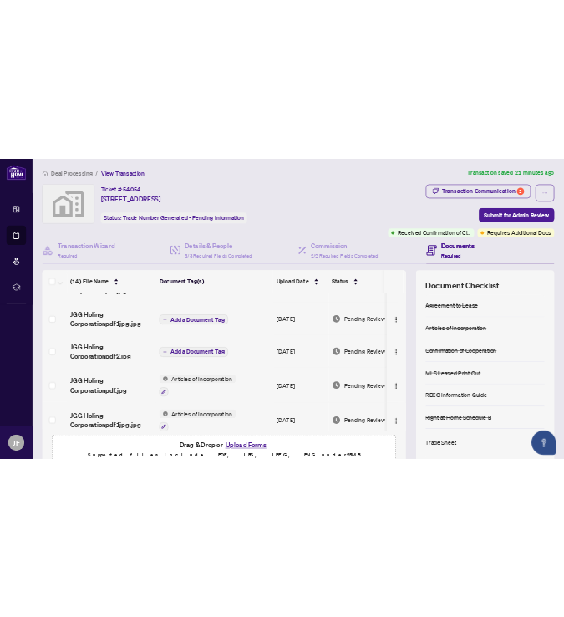
scroll to position [84, 0]
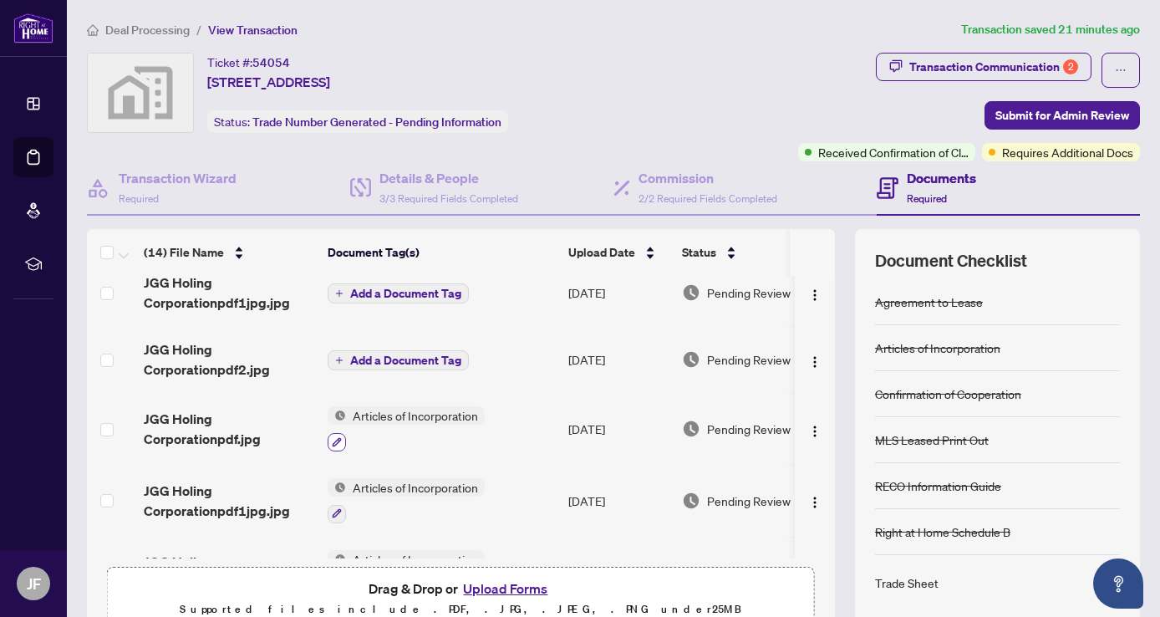
click at [333, 439] on icon "button" at bounding box center [337, 442] width 10 height 10
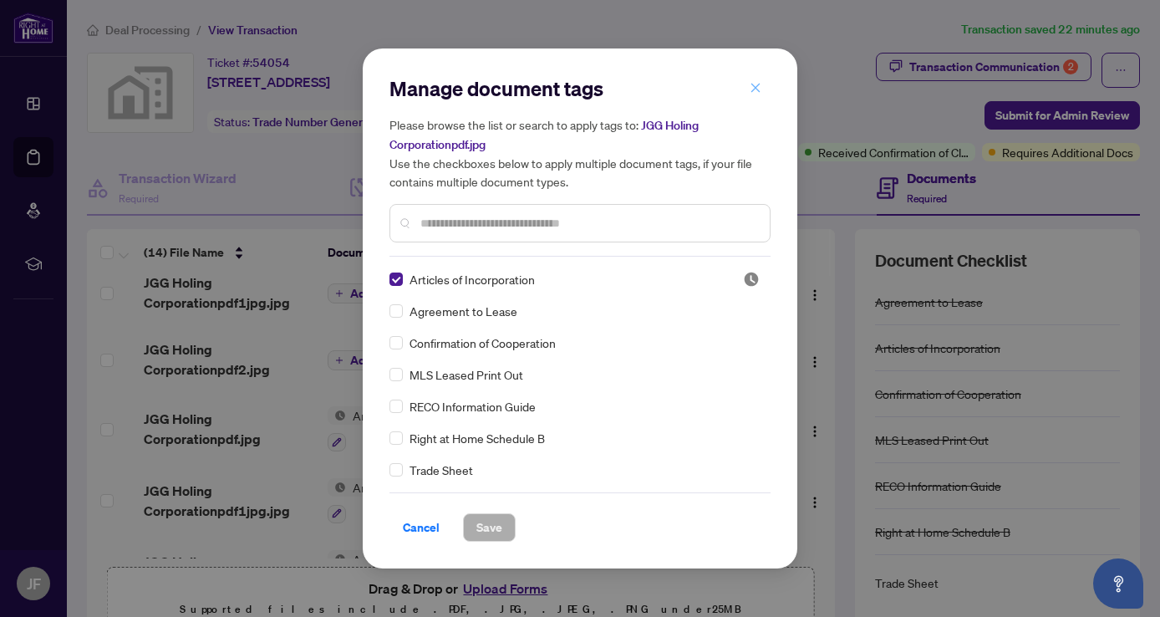
click at [760, 84] on icon "close" at bounding box center [756, 88] width 12 height 12
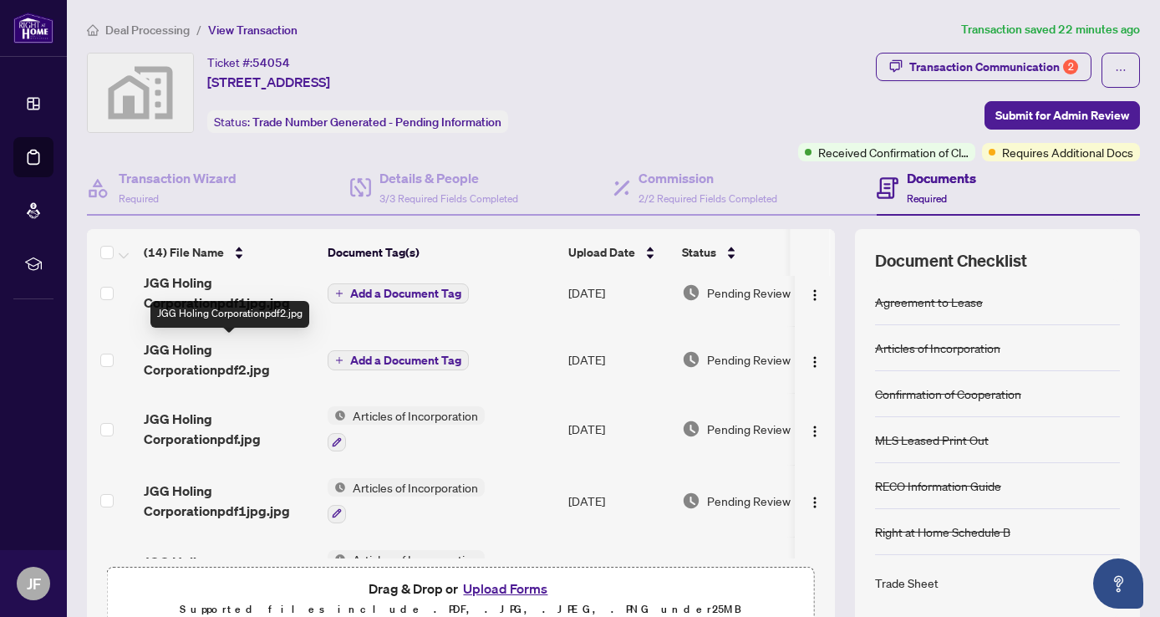
click at [194, 355] on span "JGG Holing Corporationpdf2.jpg" at bounding box center [229, 359] width 170 height 40
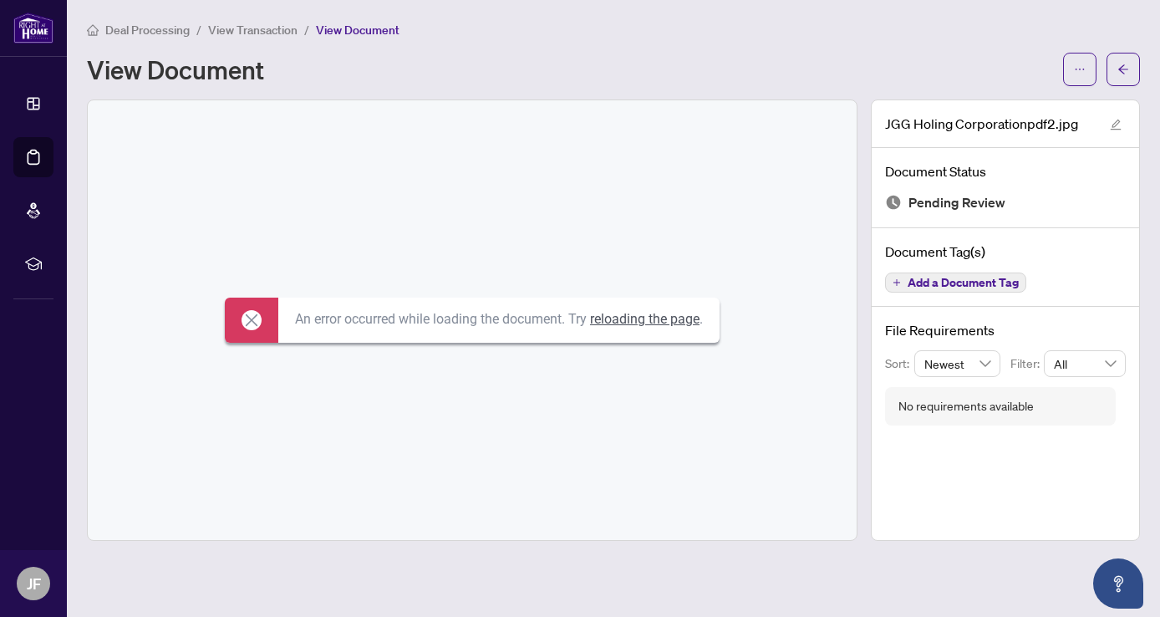
click at [341, 31] on span "View Document" at bounding box center [358, 30] width 84 height 15
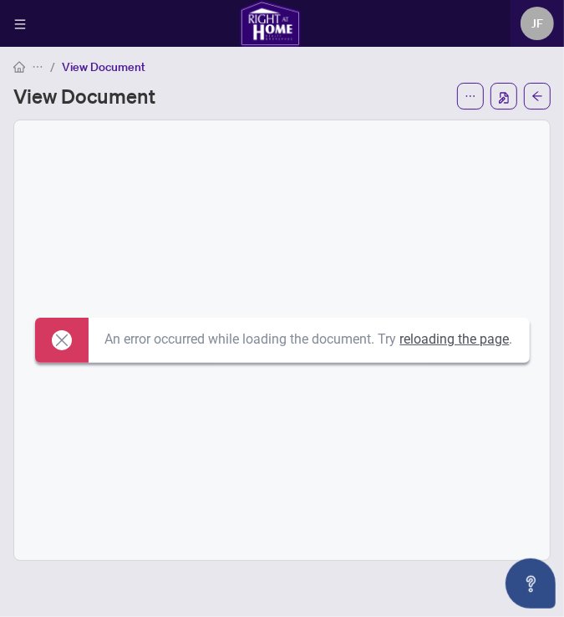
click at [400, 331] on link "reloading the page" at bounding box center [454, 339] width 109 height 16
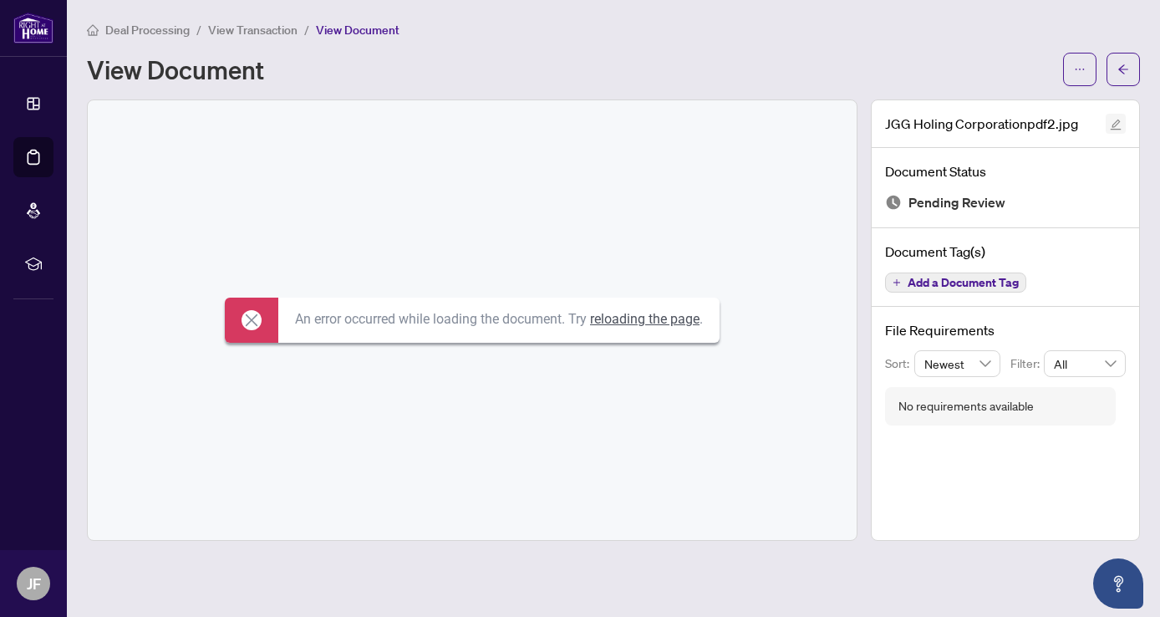
click at [563, 124] on icon "edit" at bounding box center [1116, 125] width 12 height 12
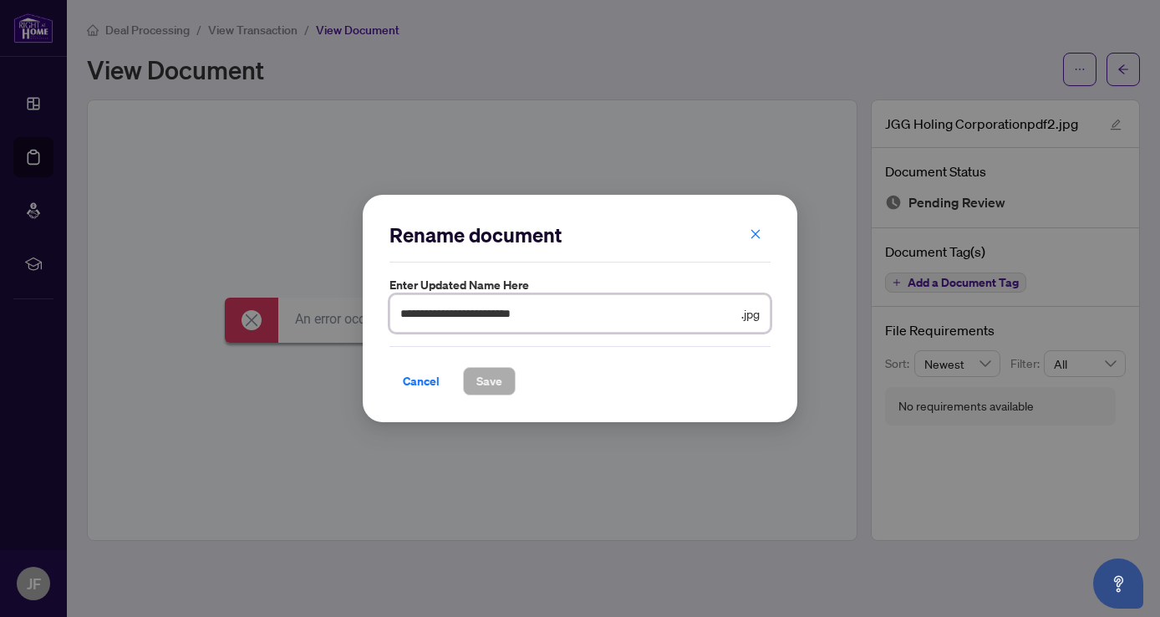
click at [563, 315] on input "**********" at bounding box center [569, 313] width 338 height 18
click at [563, 231] on icon "close" at bounding box center [755, 233] width 9 height 9
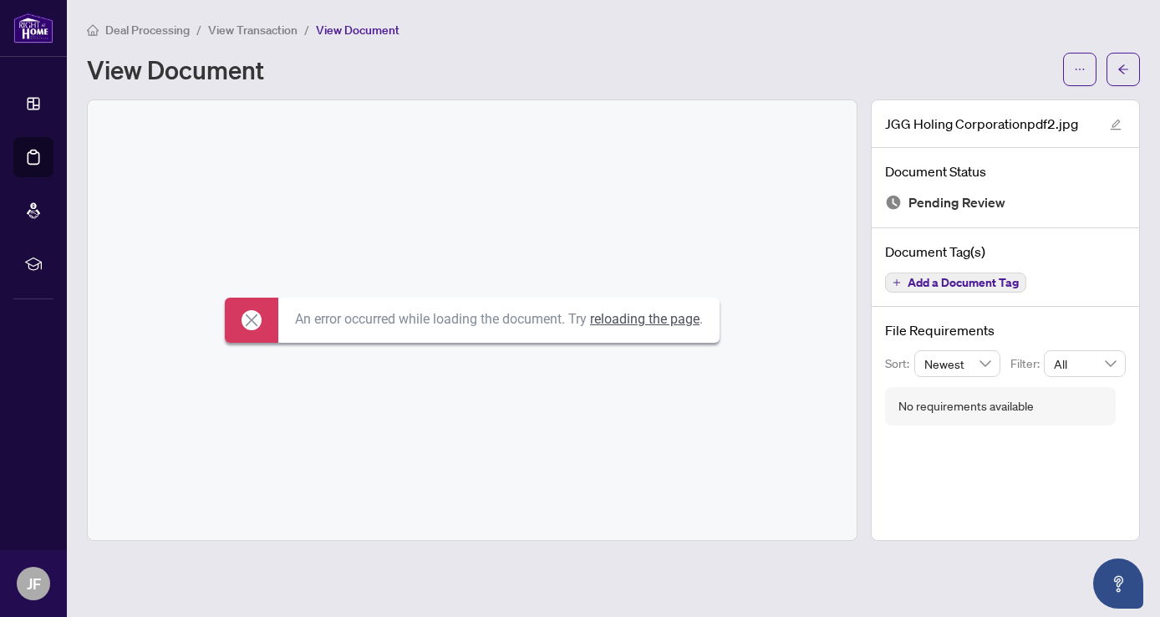
drag, startPoint x: 198, startPoint y: 158, endPoint x: 177, endPoint y: 145, distance: 24.8
click at [177, 145] on div "An error occurred while loading the document. Try reloading the page ." at bounding box center [472, 320] width 769 height 440
click at [137, 29] on span "Deal Processing" at bounding box center [147, 30] width 84 height 15
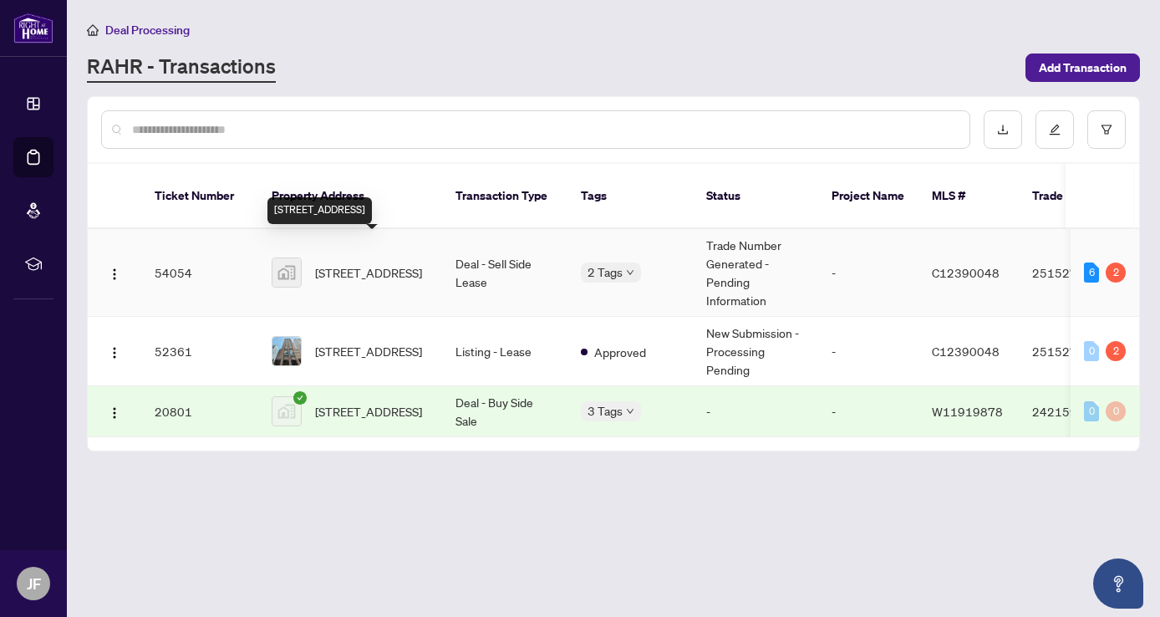
click at [369, 263] on span "[STREET_ADDRESS]" at bounding box center [368, 272] width 107 height 18
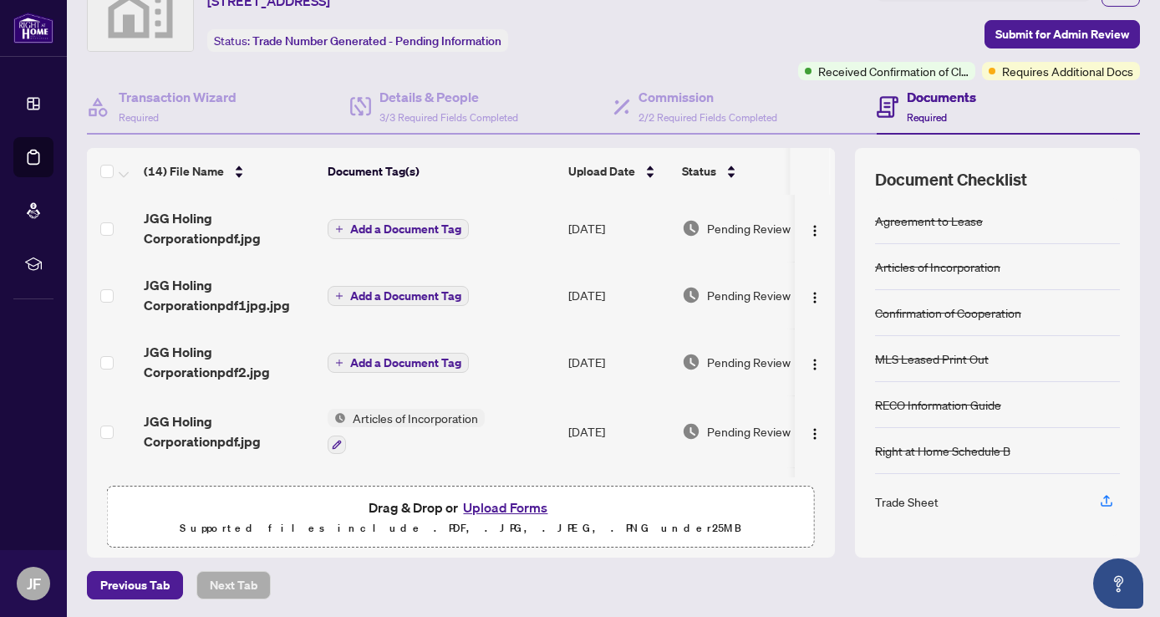
click at [384, 506] on span "Drag & Drop or Upload Forms" at bounding box center [461, 507] width 184 height 22
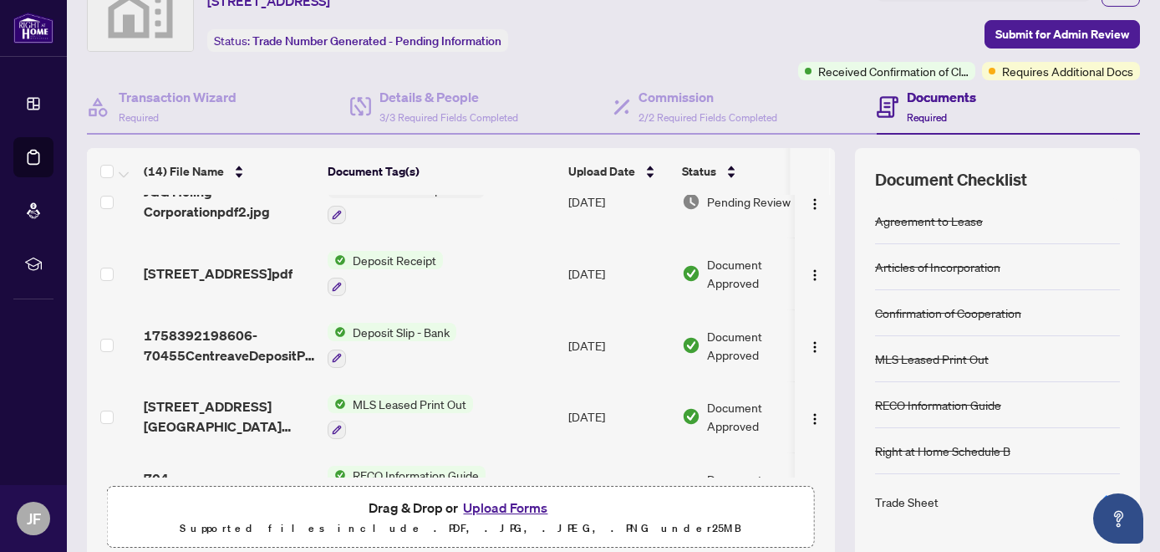
scroll to position [289, 0]
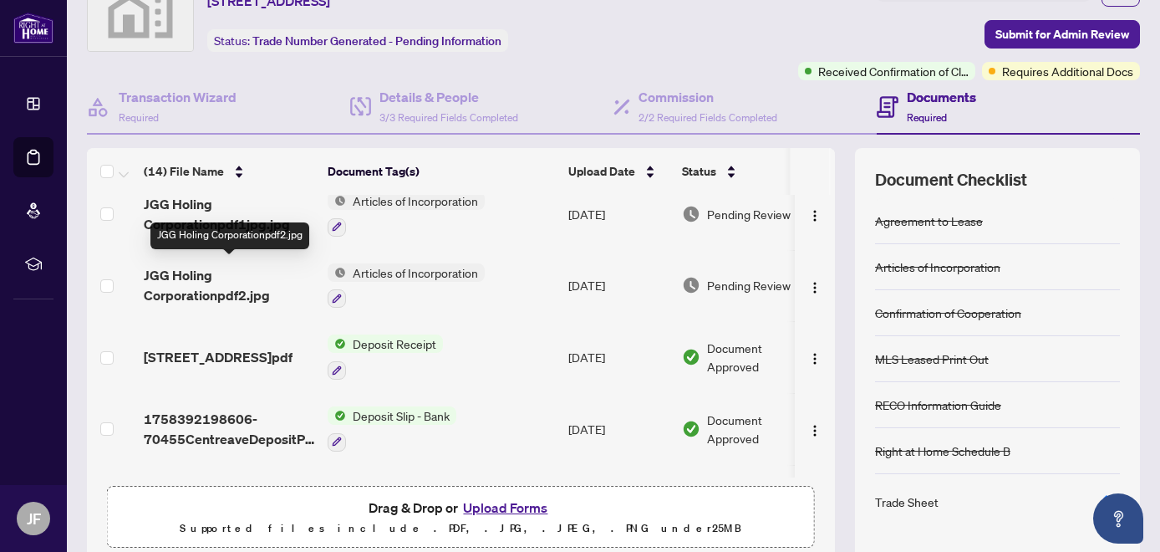
click at [161, 279] on span "JGG Holing Corporationpdf2.jpg" at bounding box center [229, 285] width 170 height 40
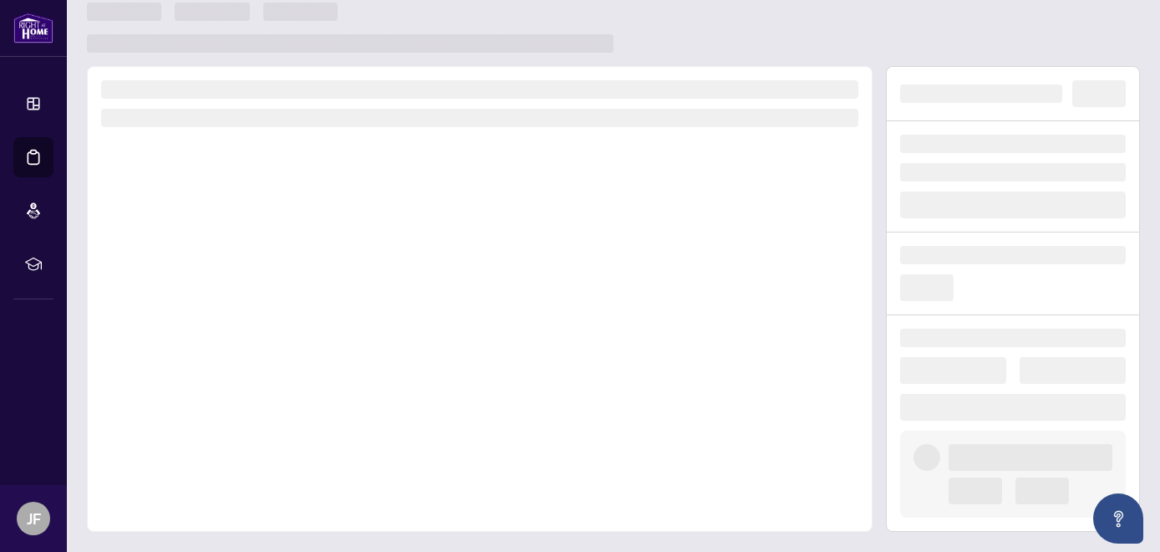
scroll to position [17, 0]
click at [161, 279] on div at bounding box center [480, 299] width 786 height 465
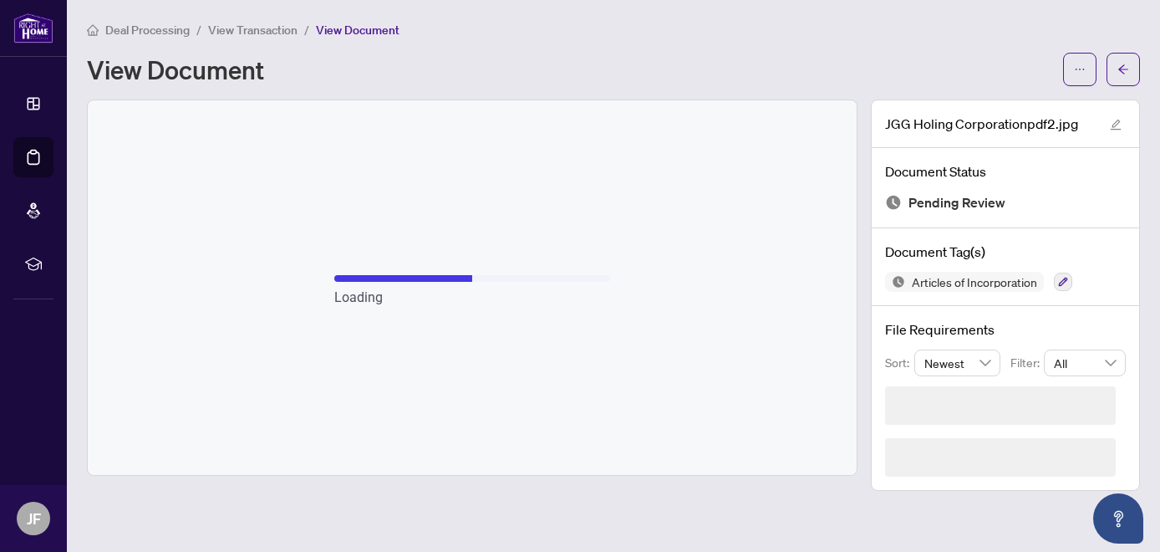
scroll to position [0, 0]
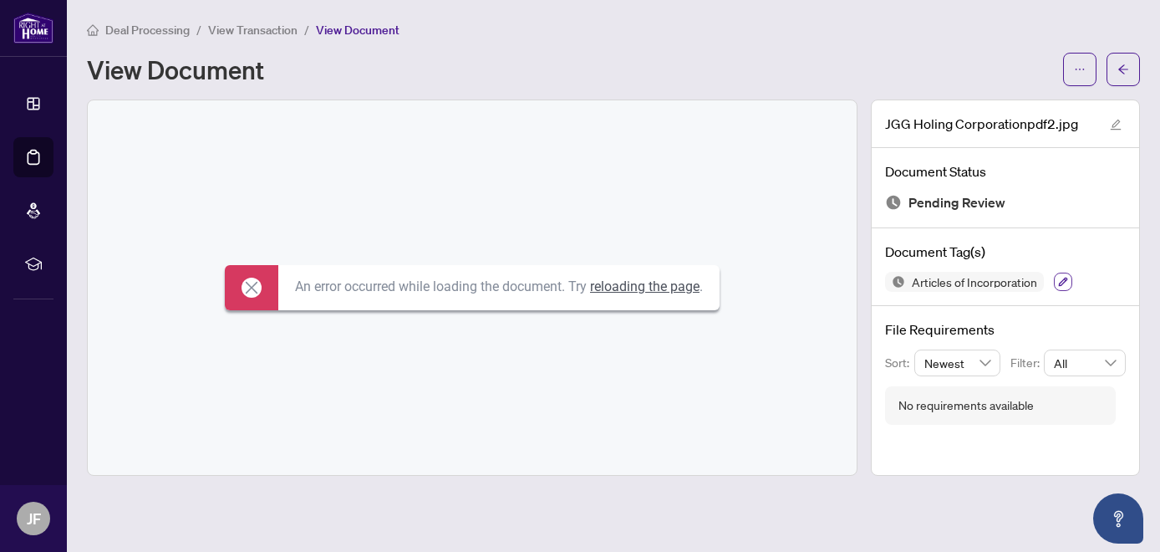
click at [563, 281] on icon "button" at bounding box center [1063, 282] width 10 height 10
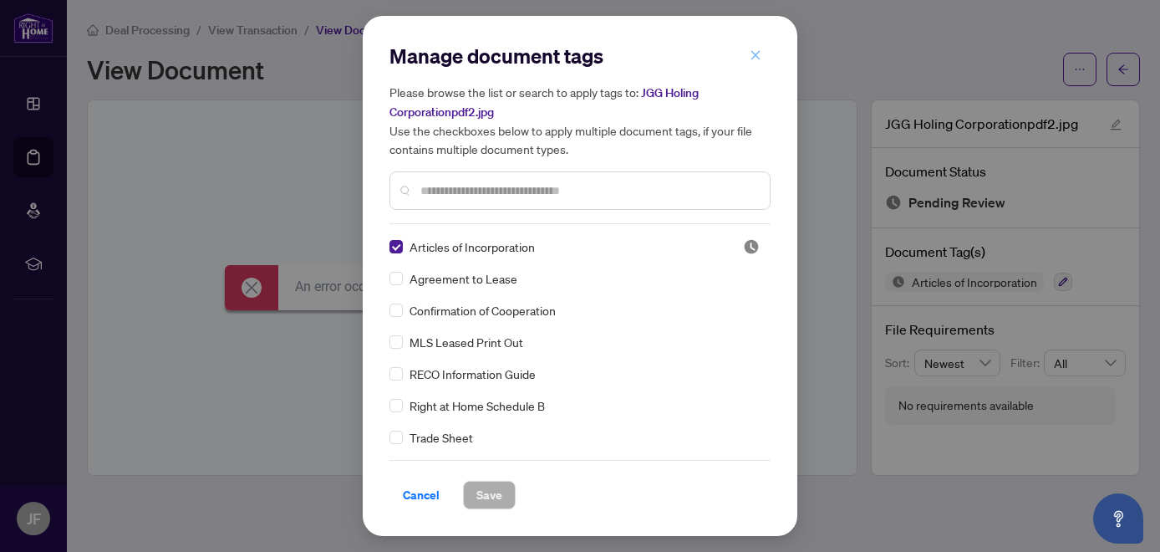
click at [563, 54] on icon "close" at bounding box center [756, 55] width 12 height 12
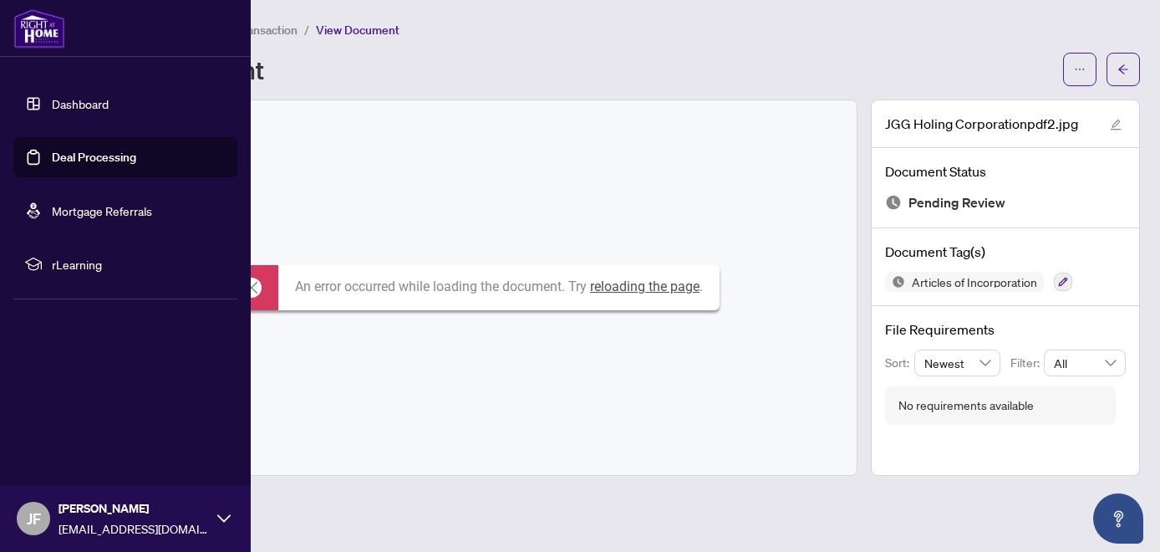
click at [52, 158] on link "Deal Processing" at bounding box center [94, 157] width 84 height 15
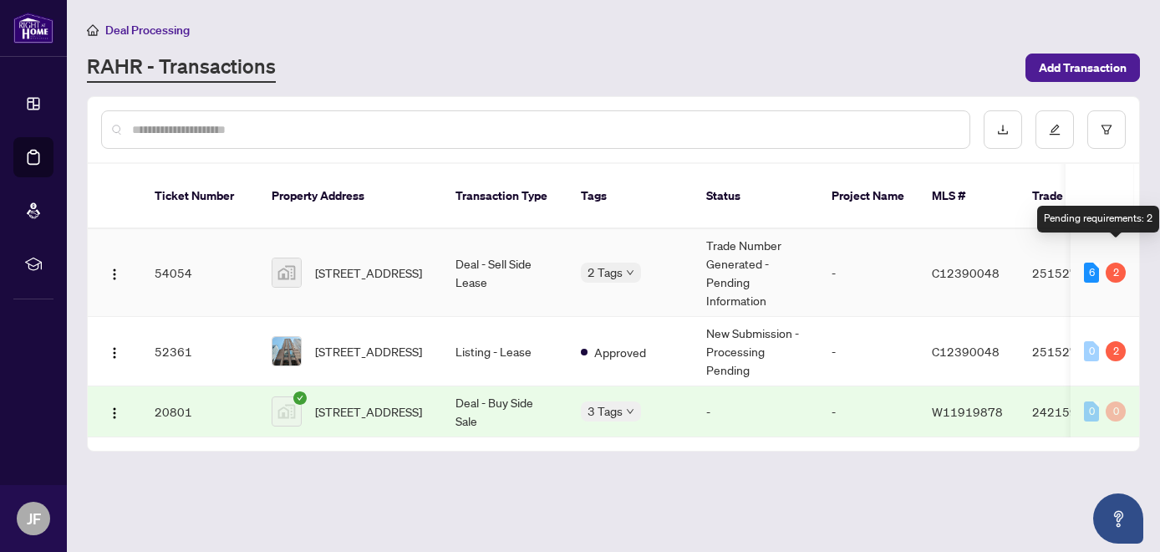
click at [563, 262] on div "2" at bounding box center [1116, 272] width 20 height 20
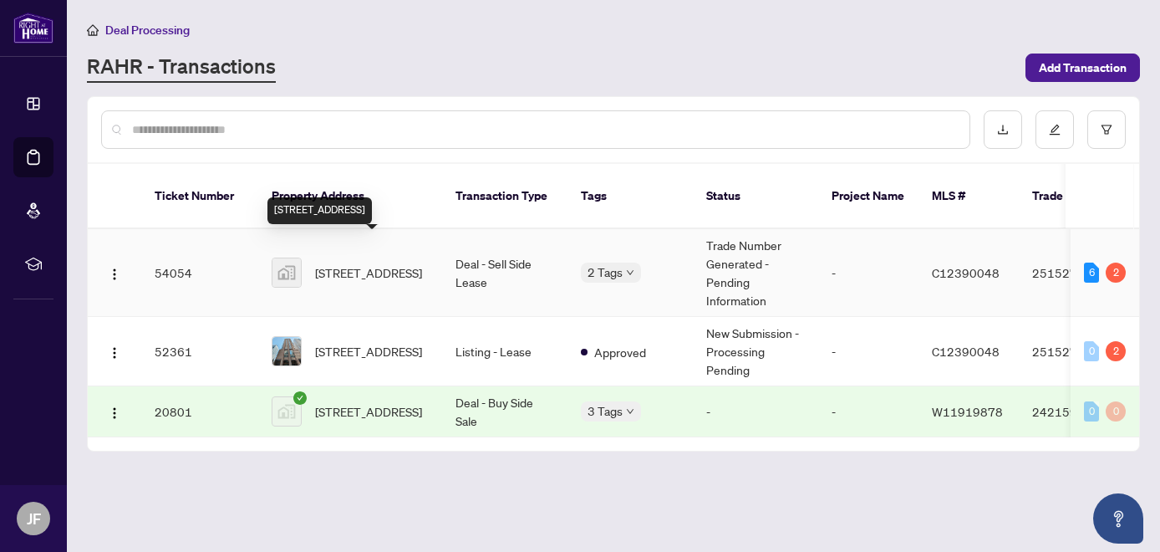
click at [396, 263] on span "[STREET_ADDRESS]" at bounding box center [368, 272] width 107 height 18
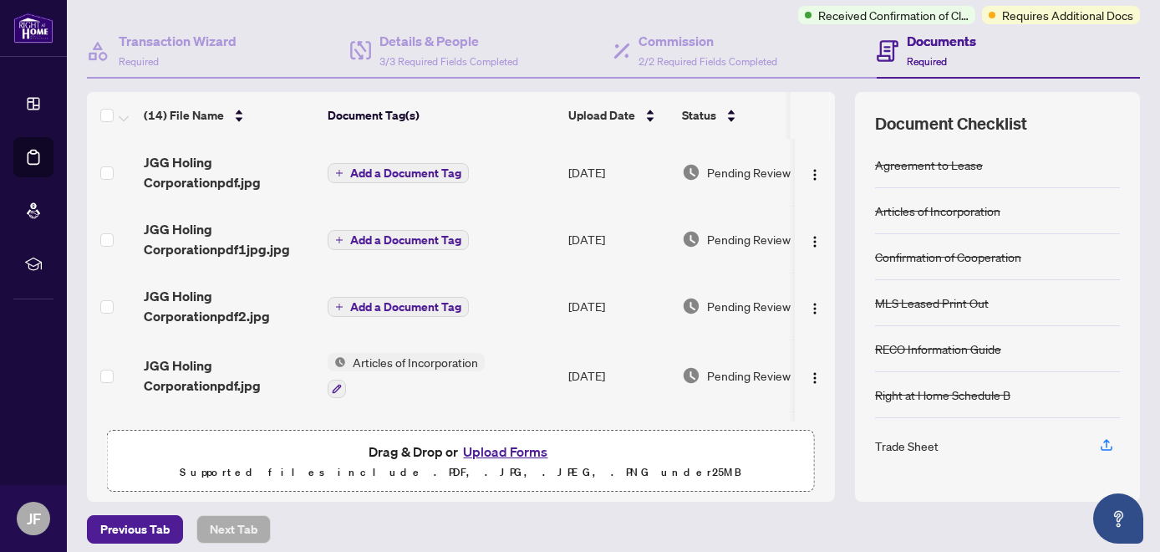
scroll to position [146, 0]
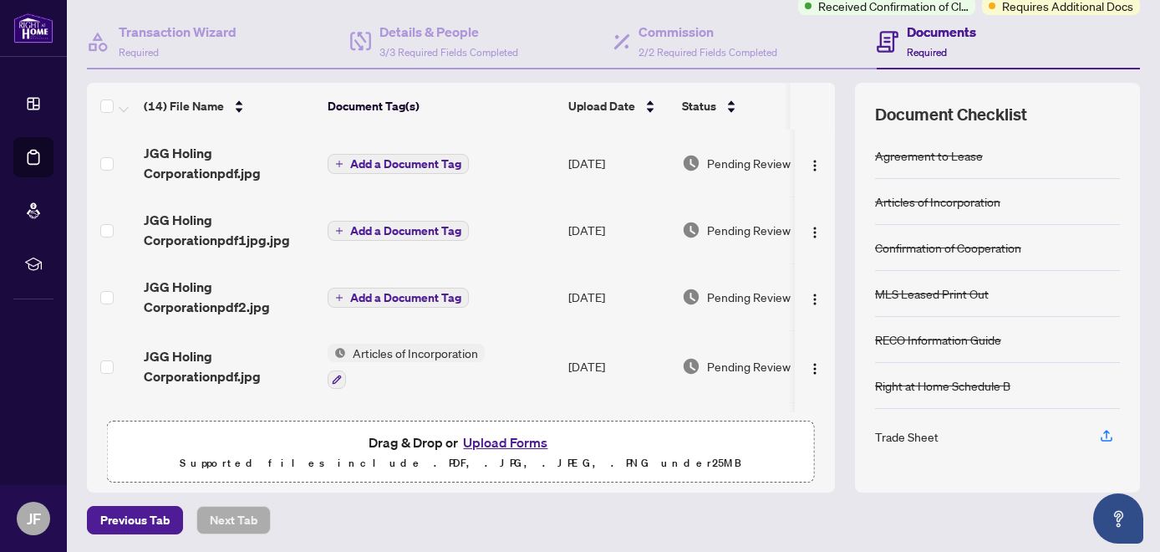
click at [474, 442] on button "Upload Forms" at bounding box center [505, 442] width 94 height 22
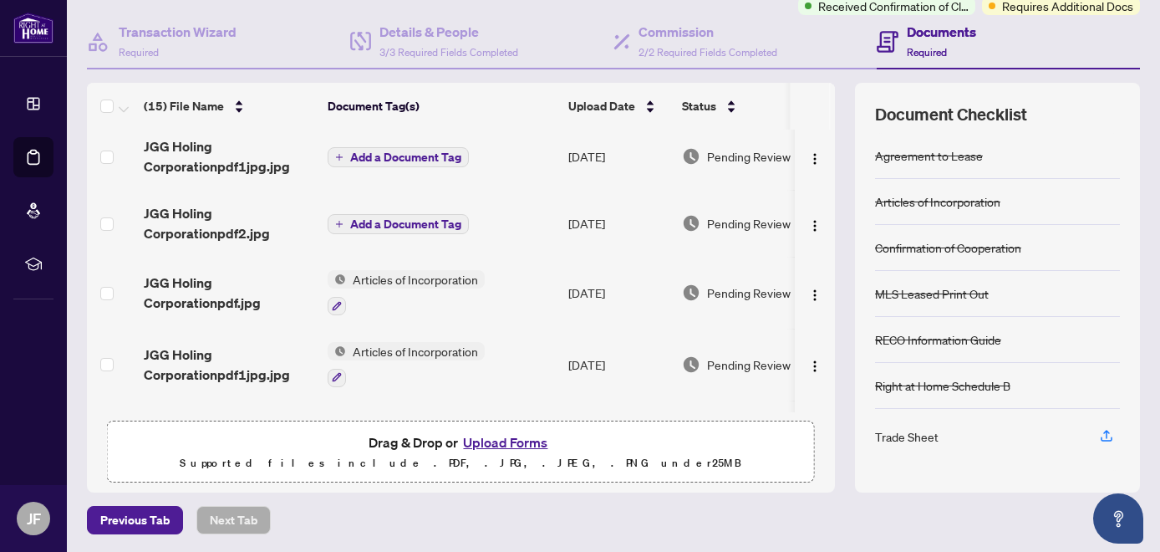
scroll to position [167, 0]
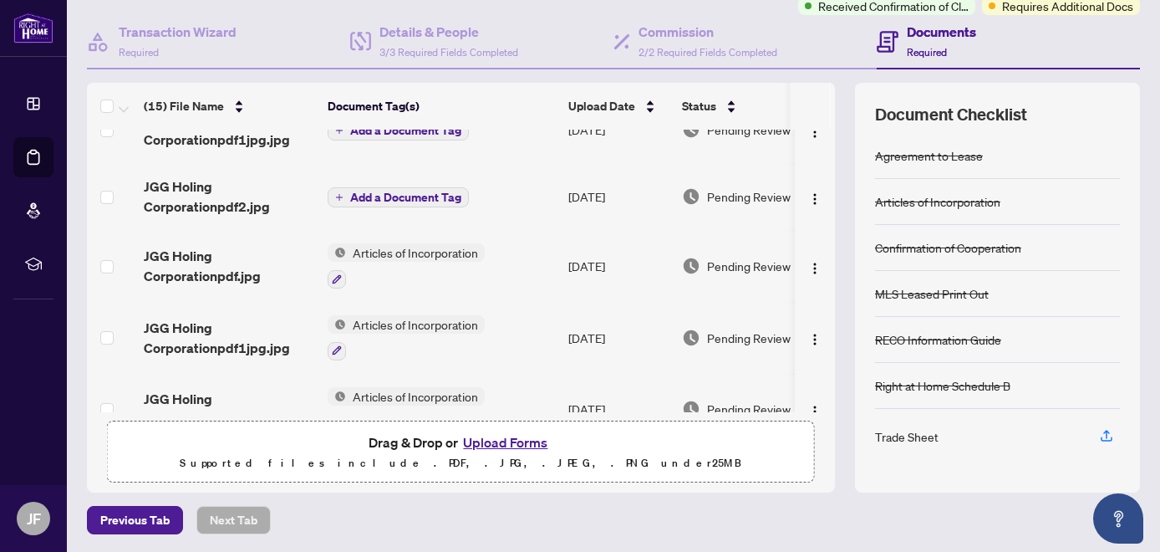
click at [414, 318] on span "Articles of Incorporation" at bounding box center [415, 324] width 139 height 18
click at [414, 319] on span "Articles of Incorporation" at bounding box center [415, 324] width 139 height 18
click at [194, 334] on span "JGG Holing Corporationpdf1jpg.jpg" at bounding box center [229, 338] width 170 height 40
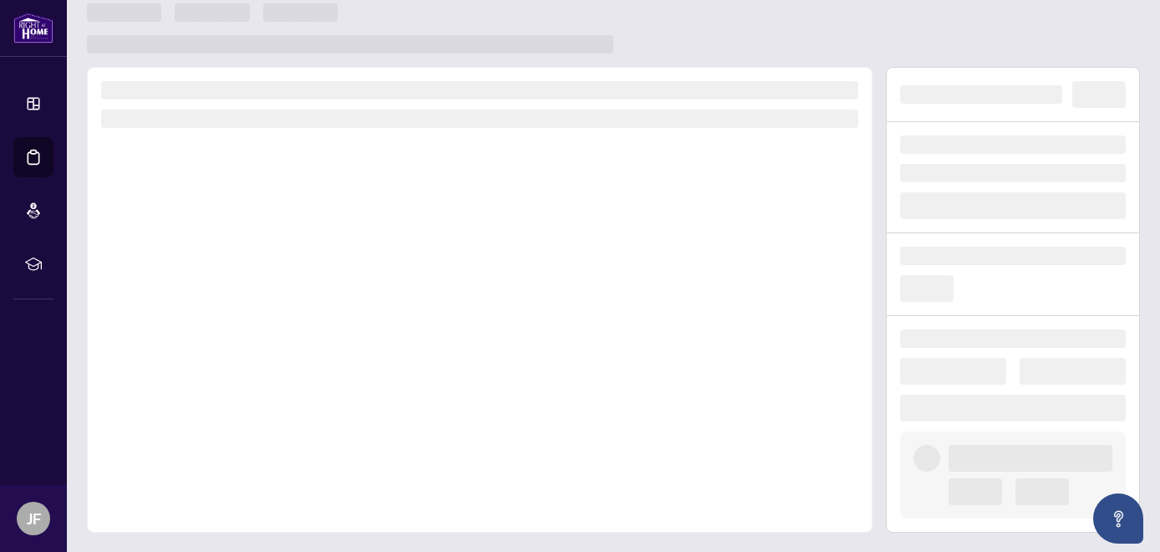
click at [194, 334] on div at bounding box center [480, 299] width 786 height 465
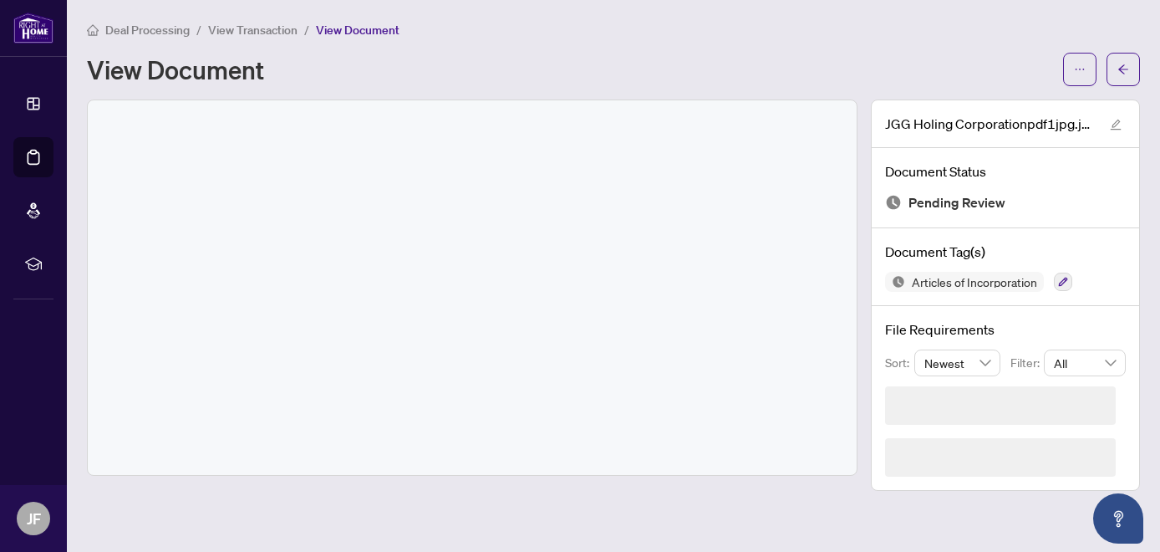
scroll to position [0, 0]
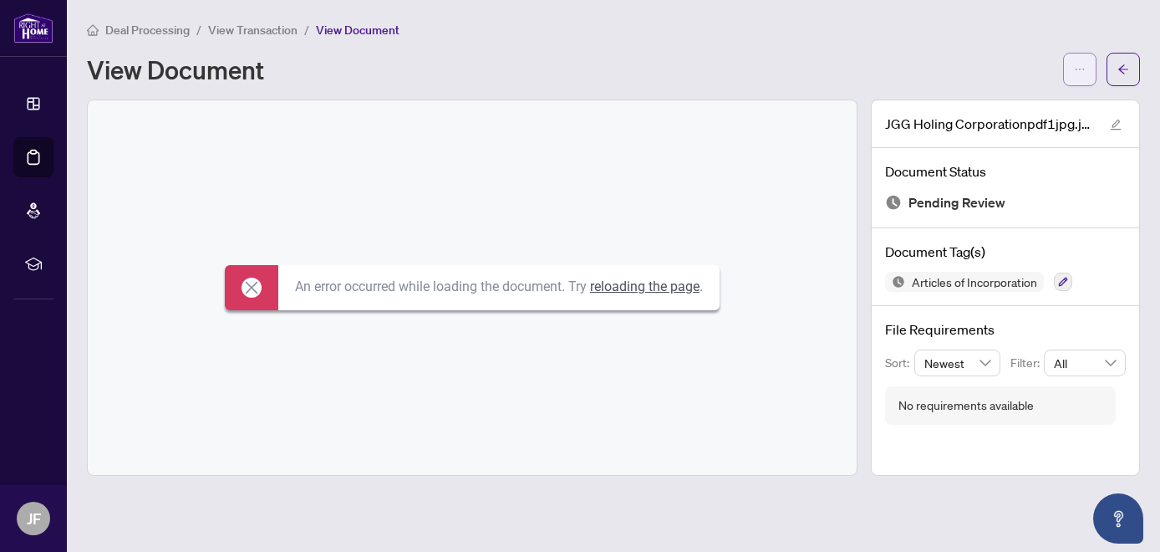
click at [563, 65] on icon "ellipsis" at bounding box center [1080, 70] width 12 height 12
click at [563, 228] on div "An error occurred while loading the document. Try reloading the page ." at bounding box center [472, 287] width 769 height 374
